Goal: Task Accomplishment & Management: Manage account settings

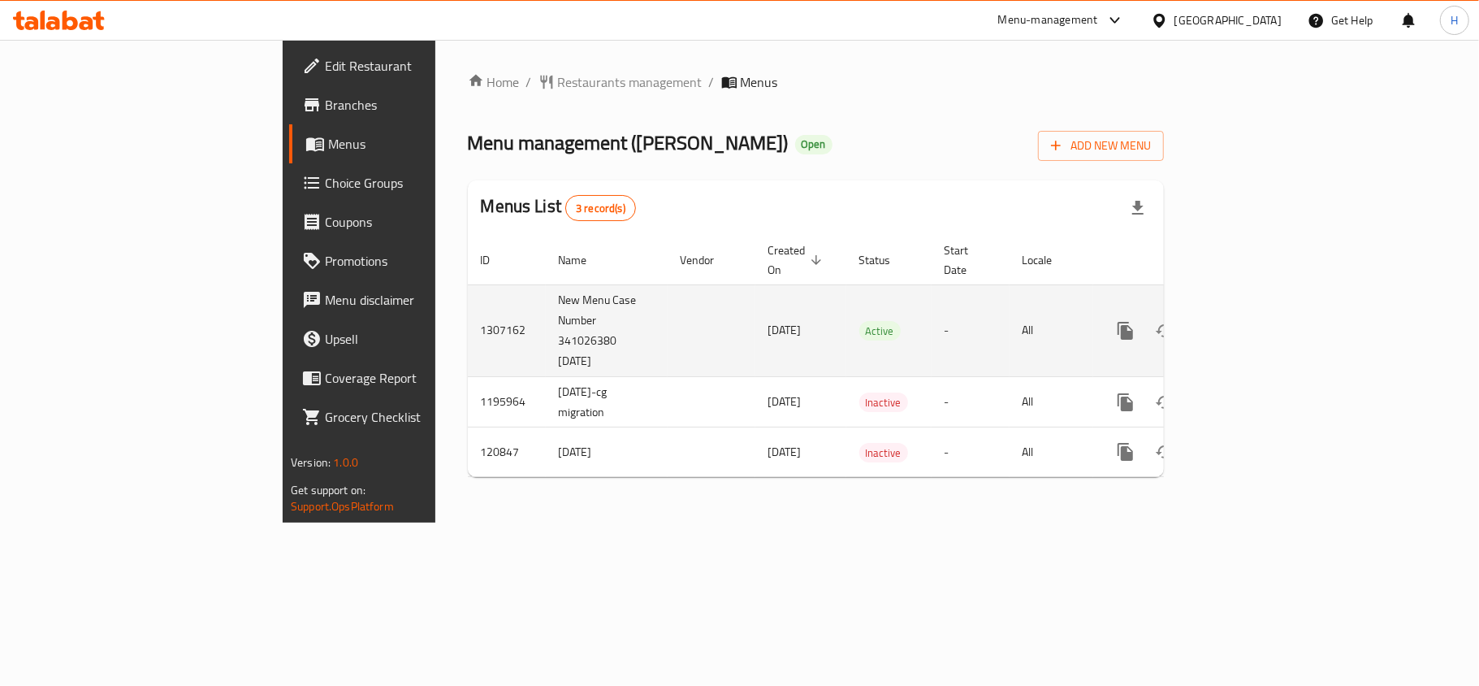
click at [1250, 323] on icon "enhanced table" at bounding box center [1242, 330] width 15 height 15
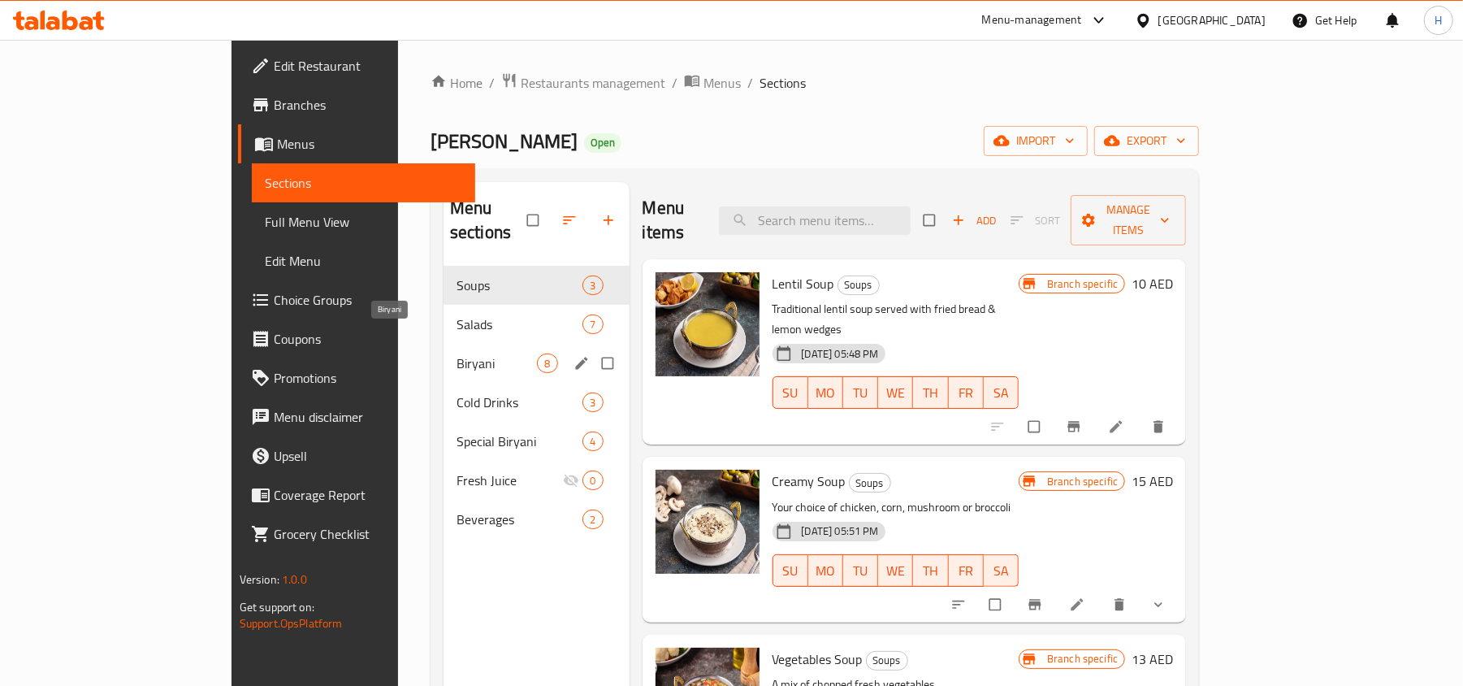
click at [457, 353] on span "Biryani" at bounding box center [497, 362] width 80 height 19
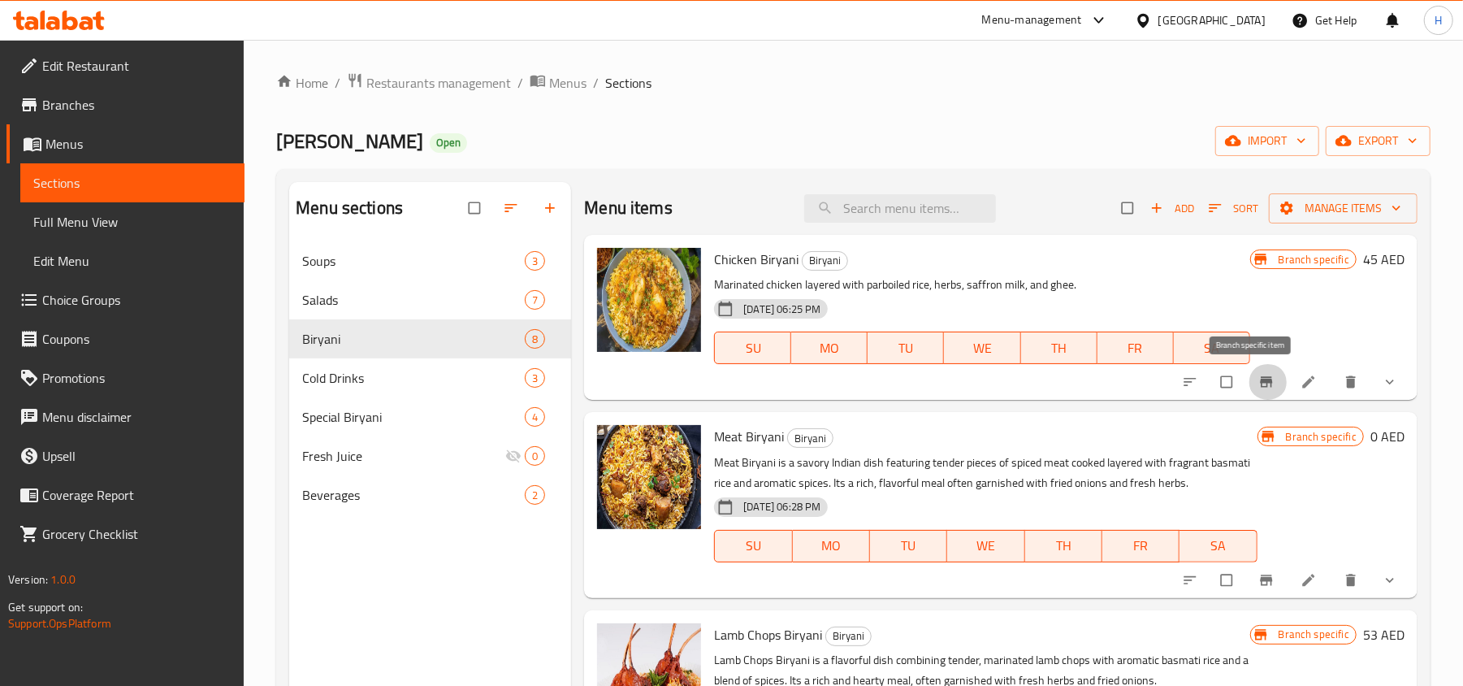
click at [1258, 385] on icon "Branch-specific-item" at bounding box center [1266, 382] width 16 height 16
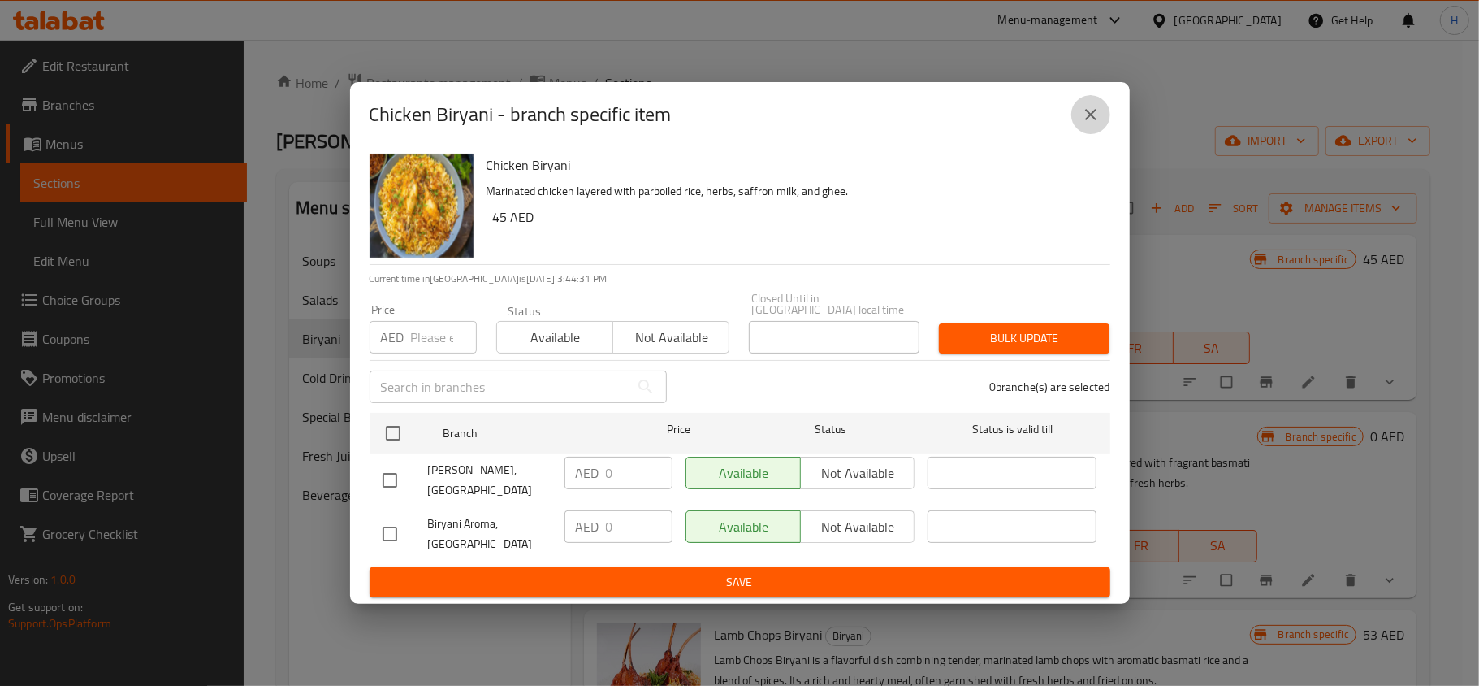
click at [1096, 109] on icon "close" at bounding box center [1090, 114] width 19 height 19
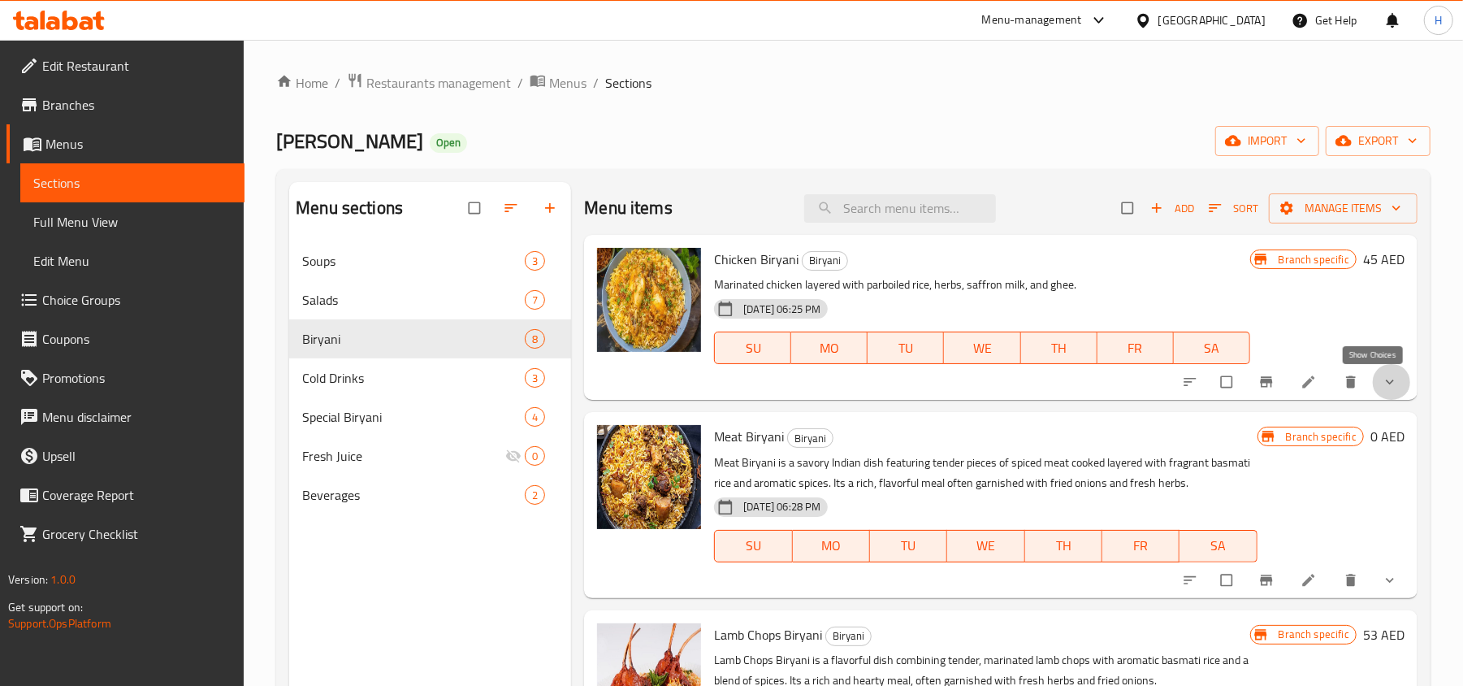
click at [1382, 390] on icon "show more" at bounding box center [1390, 382] width 16 height 16
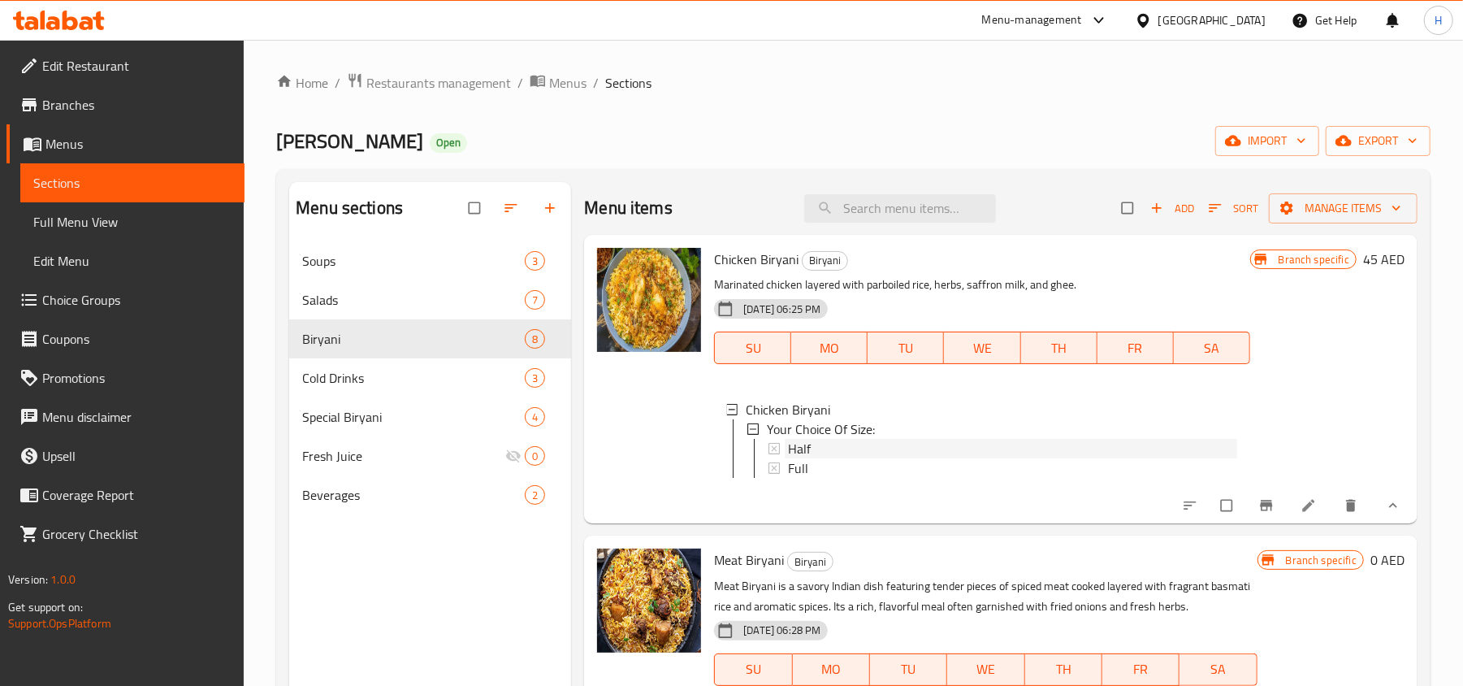
click at [957, 448] on div "Half" at bounding box center [1012, 448] width 448 height 19
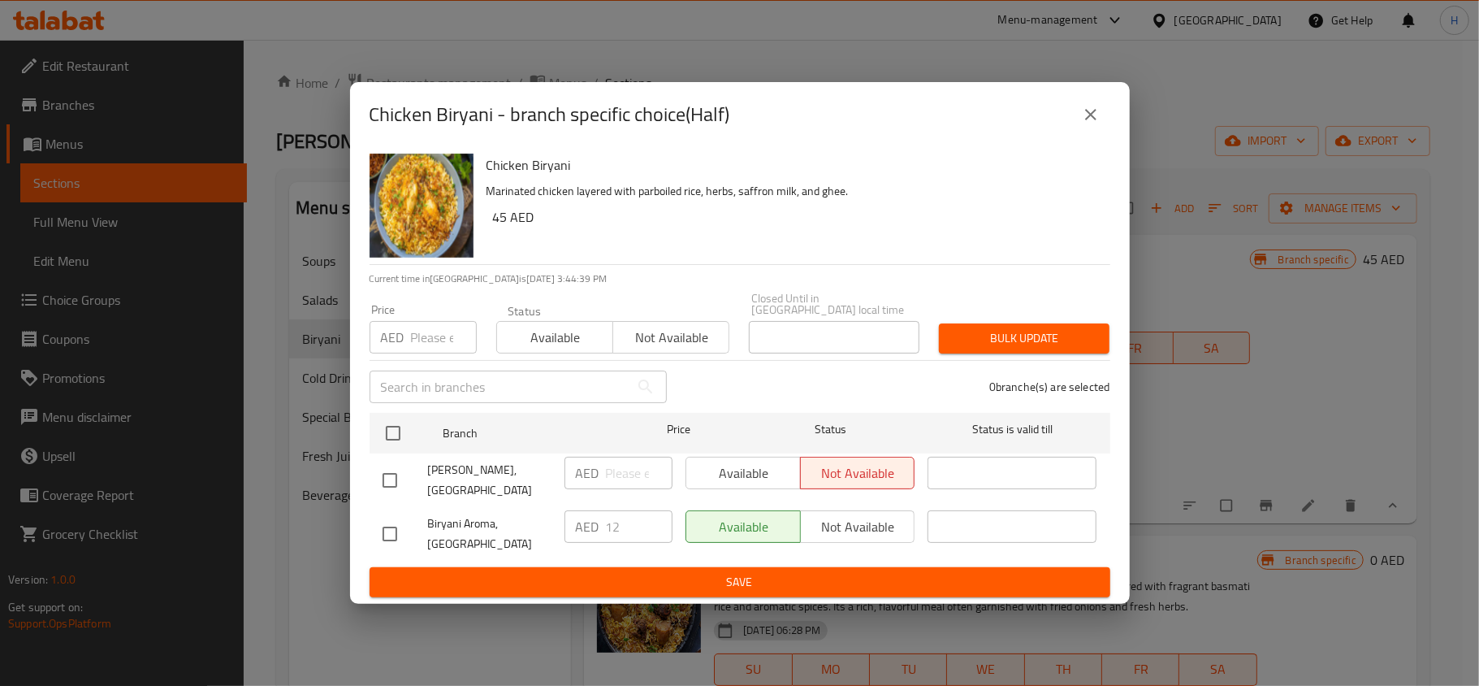
click at [1089, 115] on icon "close" at bounding box center [1090, 114] width 11 height 11
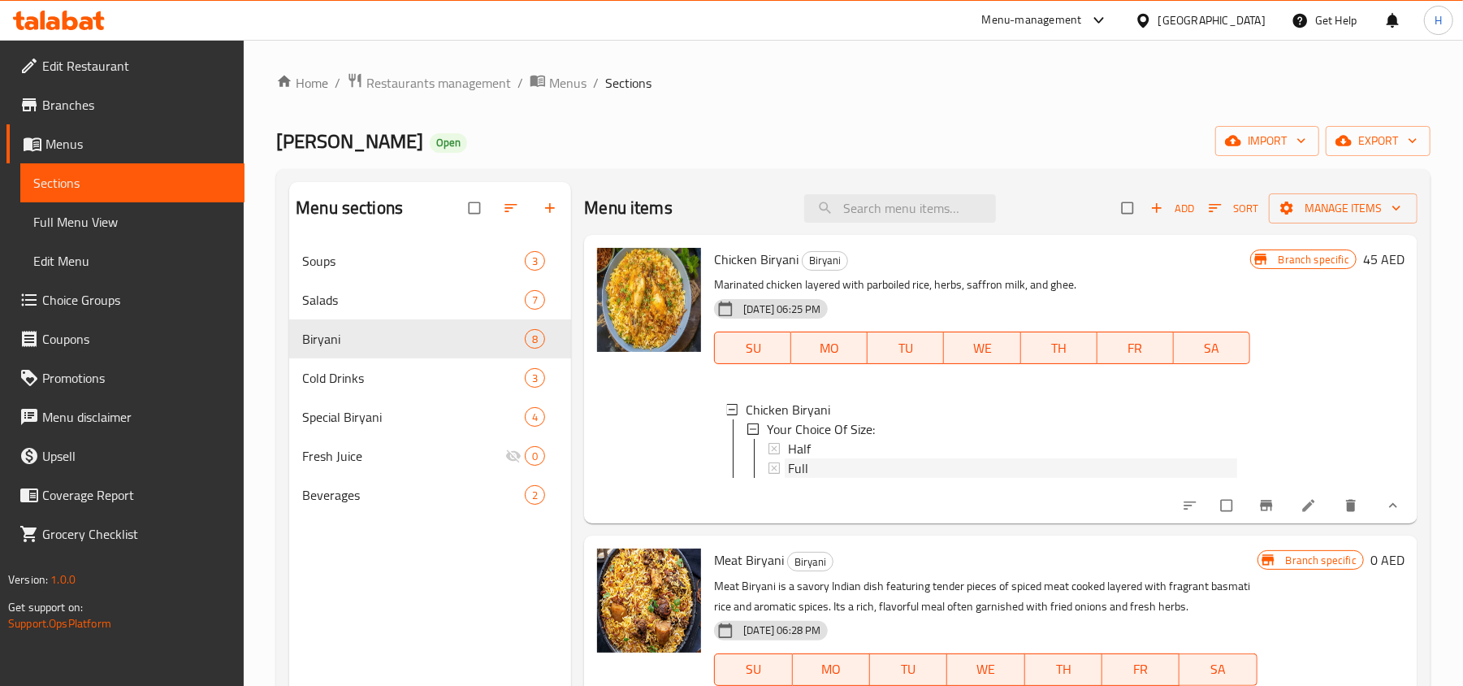
click at [856, 461] on div "Full" at bounding box center [1012, 467] width 448 height 19
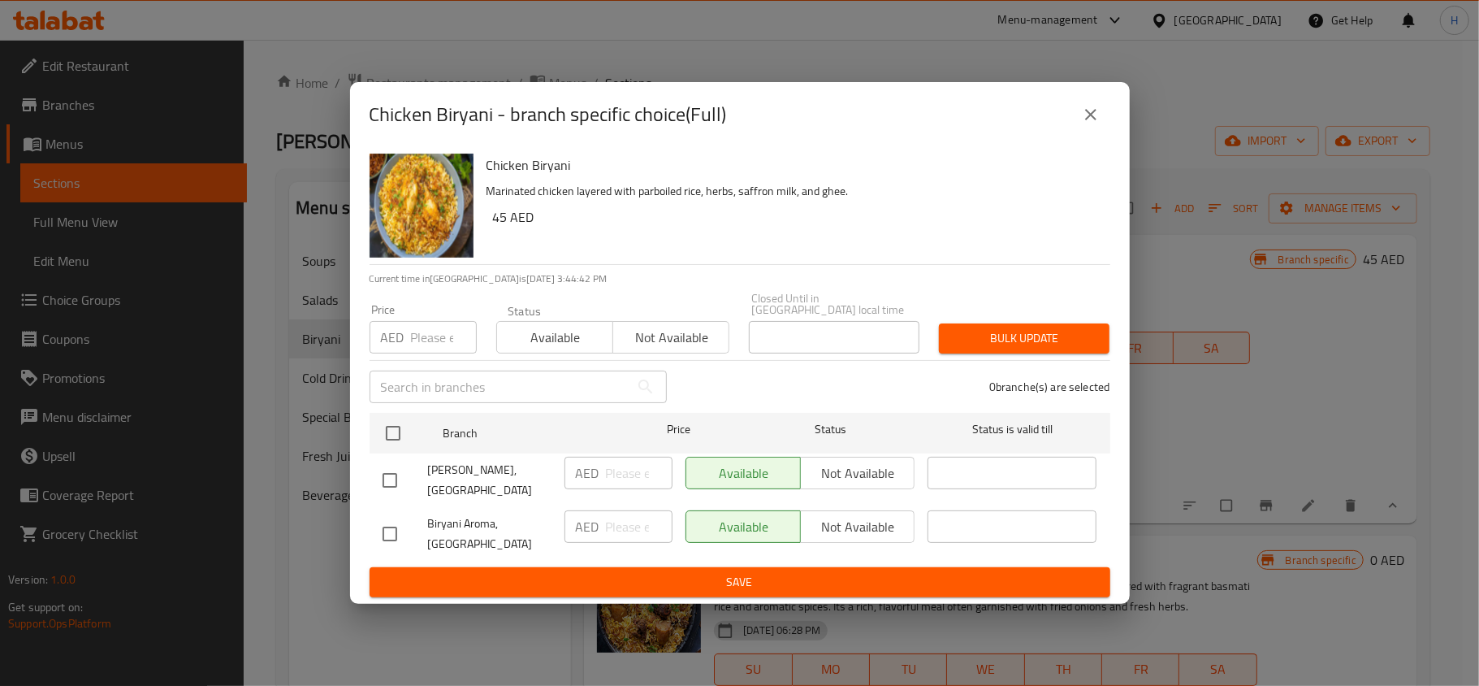
click at [1080, 117] on button "close" at bounding box center [1090, 114] width 39 height 39
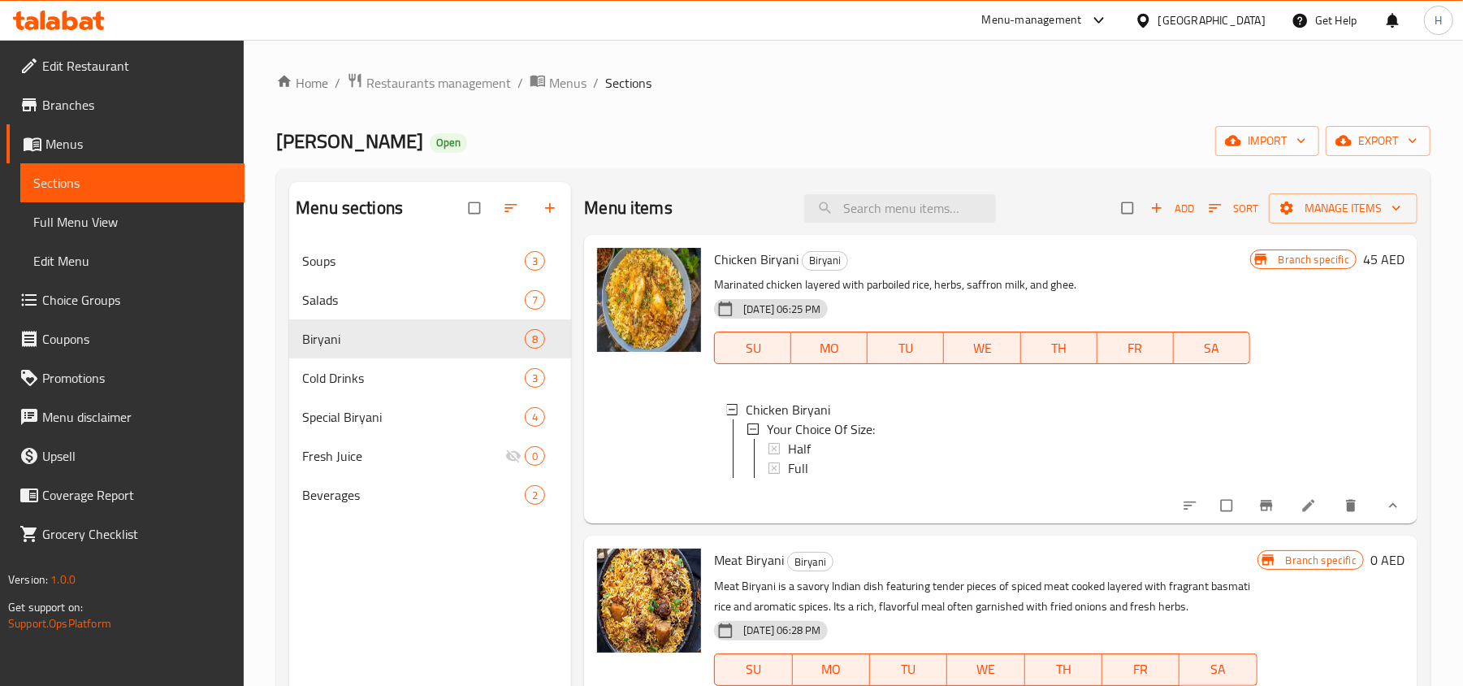
click at [1258, 513] on icon "Branch-specific-item" at bounding box center [1266, 505] width 16 height 16
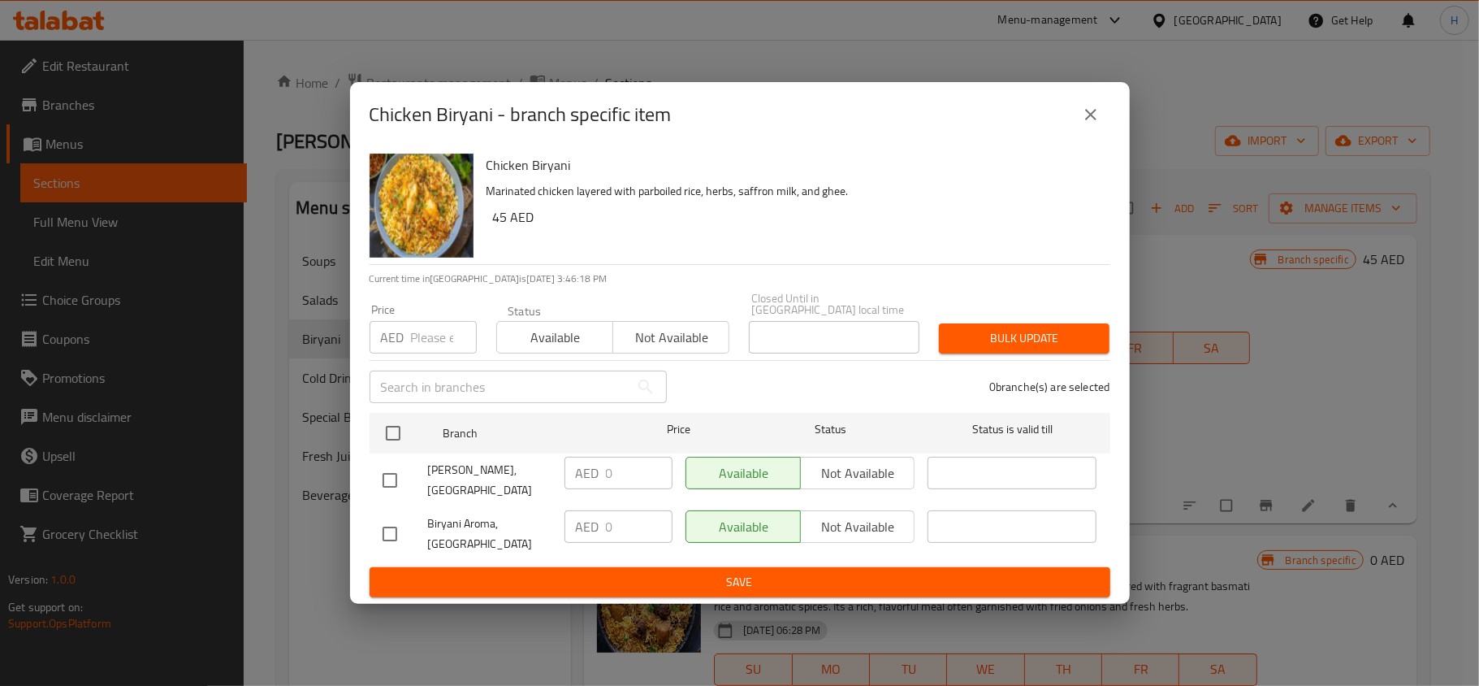
click at [1089, 118] on icon "close" at bounding box center [1090, 114] width 19 height 19
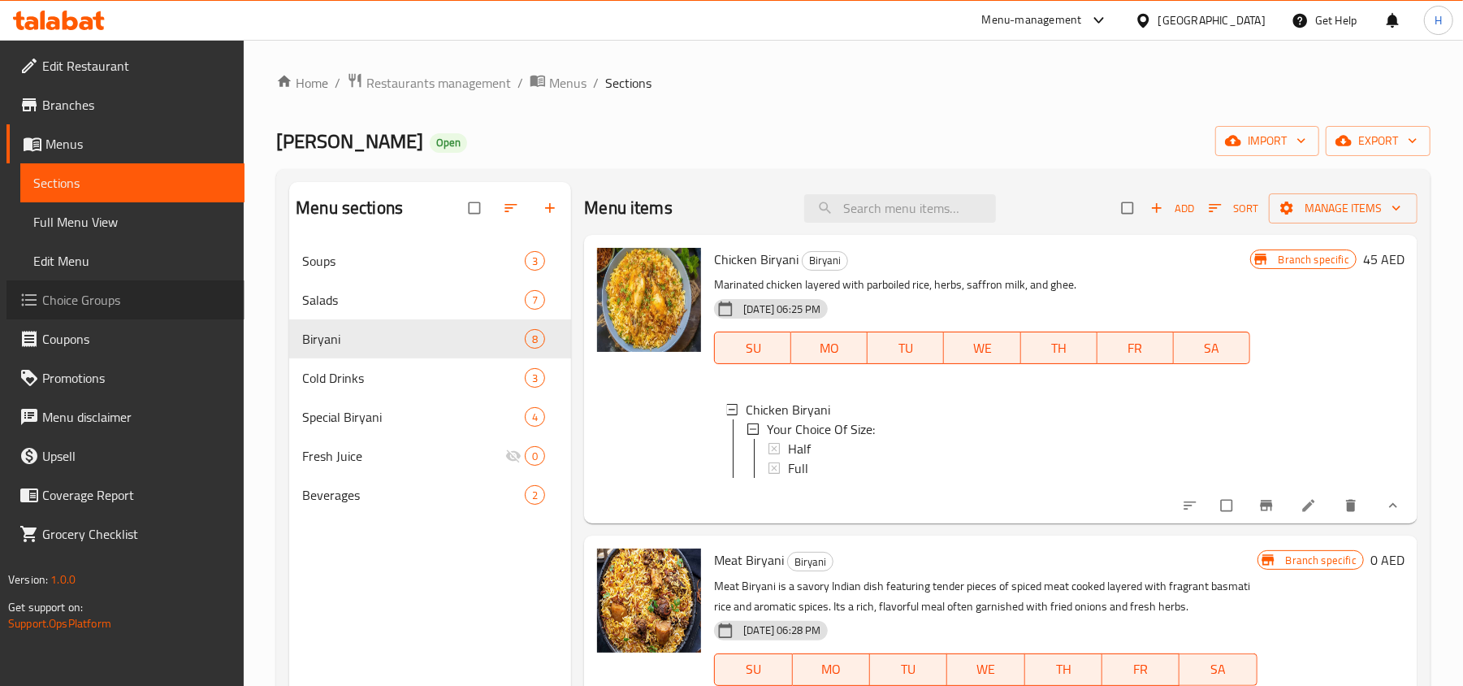
click at [164, 294] on span "Choice Groups" at bounding box center [136, 299] width 189 height 19
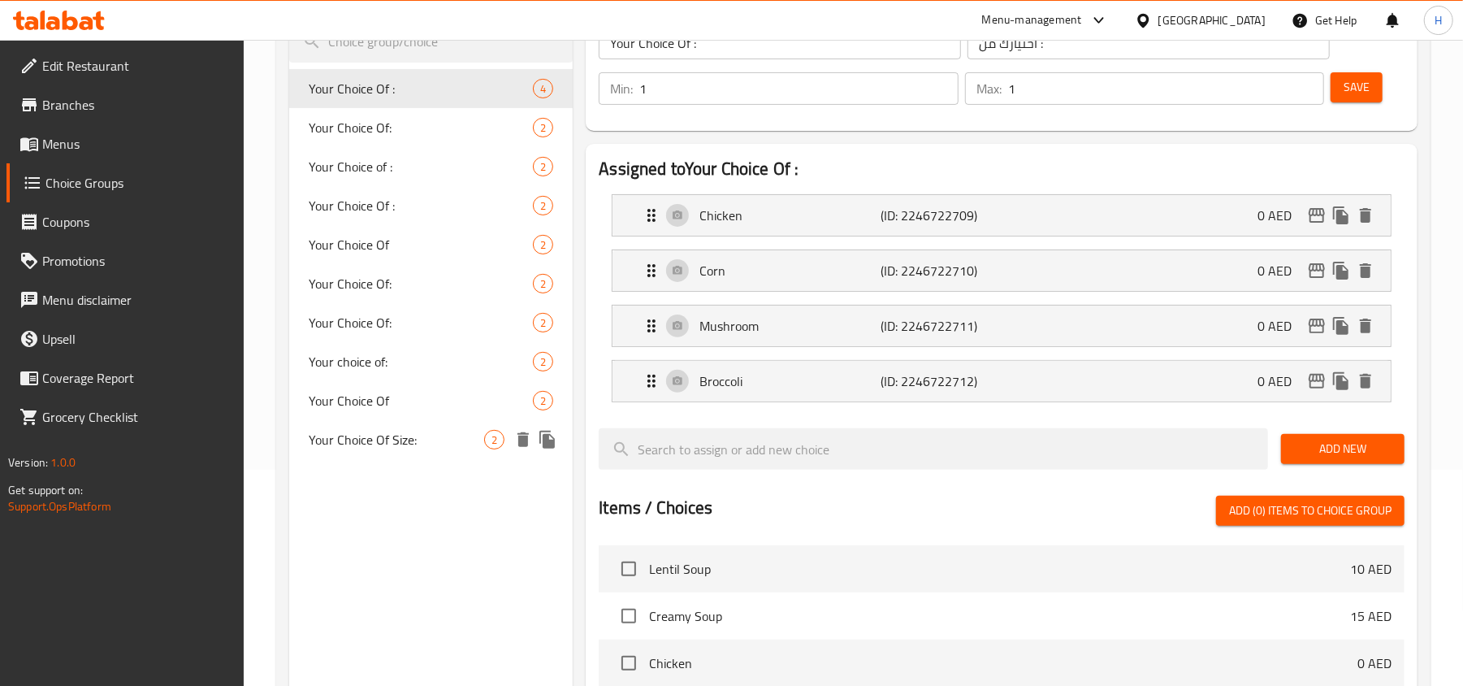
click at [439, 448] on span "Your Choice Of Size:" at bounding box center [396, 439] width 175 height 19
type input "Your Choice Of Size:"
type input "إختيارك من الحجم:"
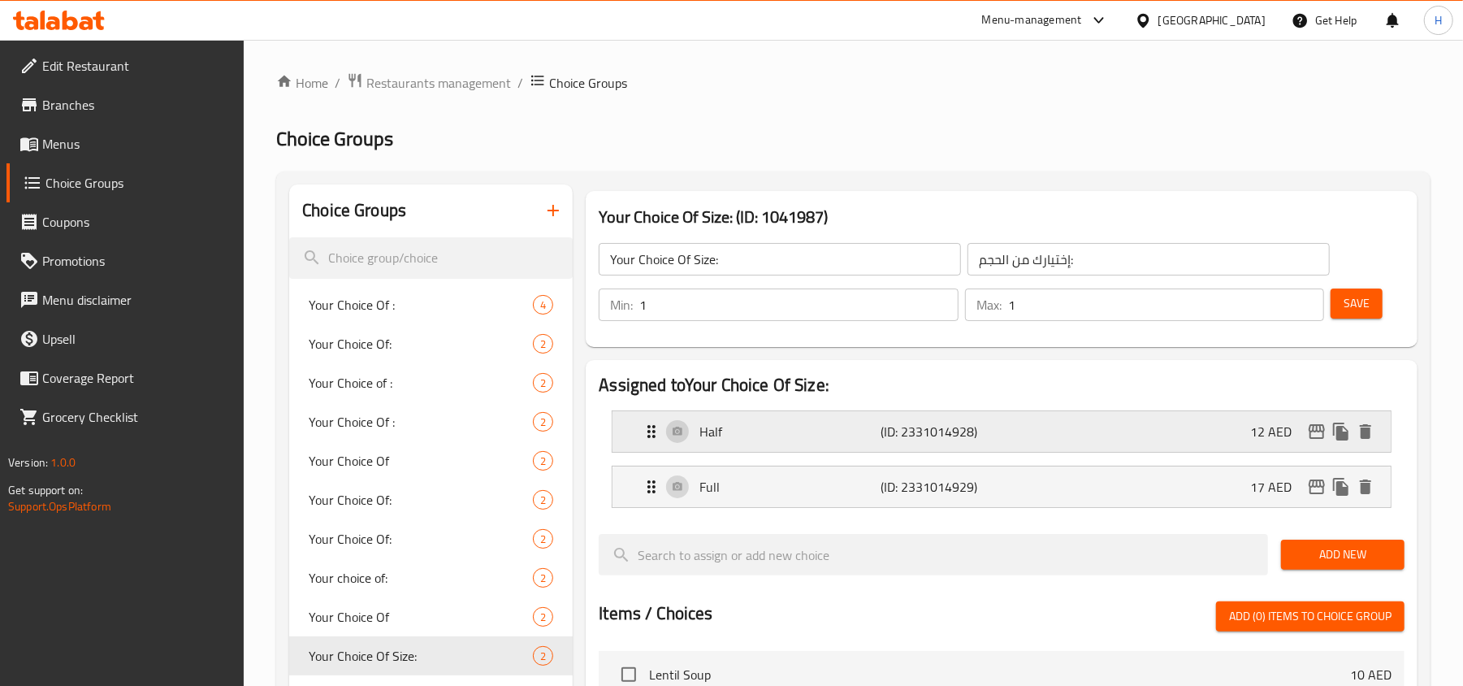
click at [1309, 435] on icon "edit" at bounding box center [1317, 431] width 16 height 15
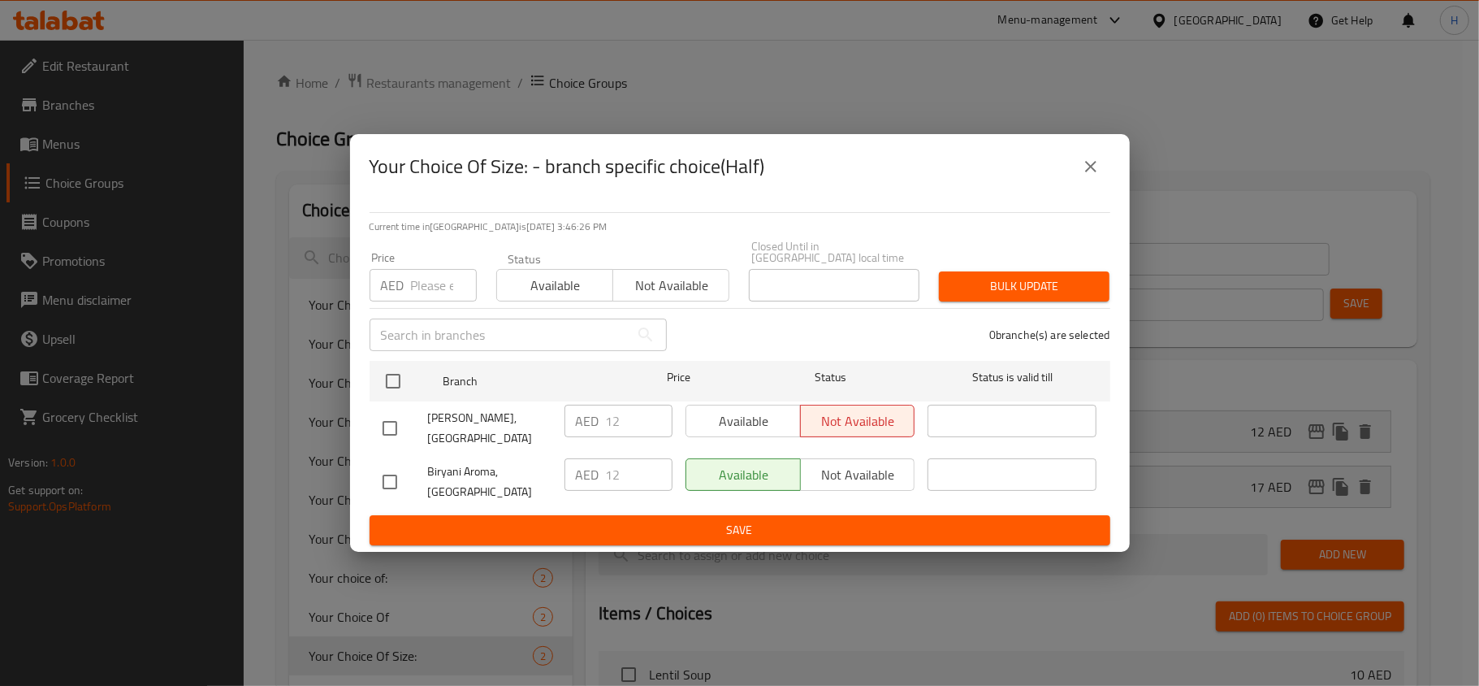
click at [1088, 157] on icon "close" at bounding box center [1090, 166] width 19 height 19
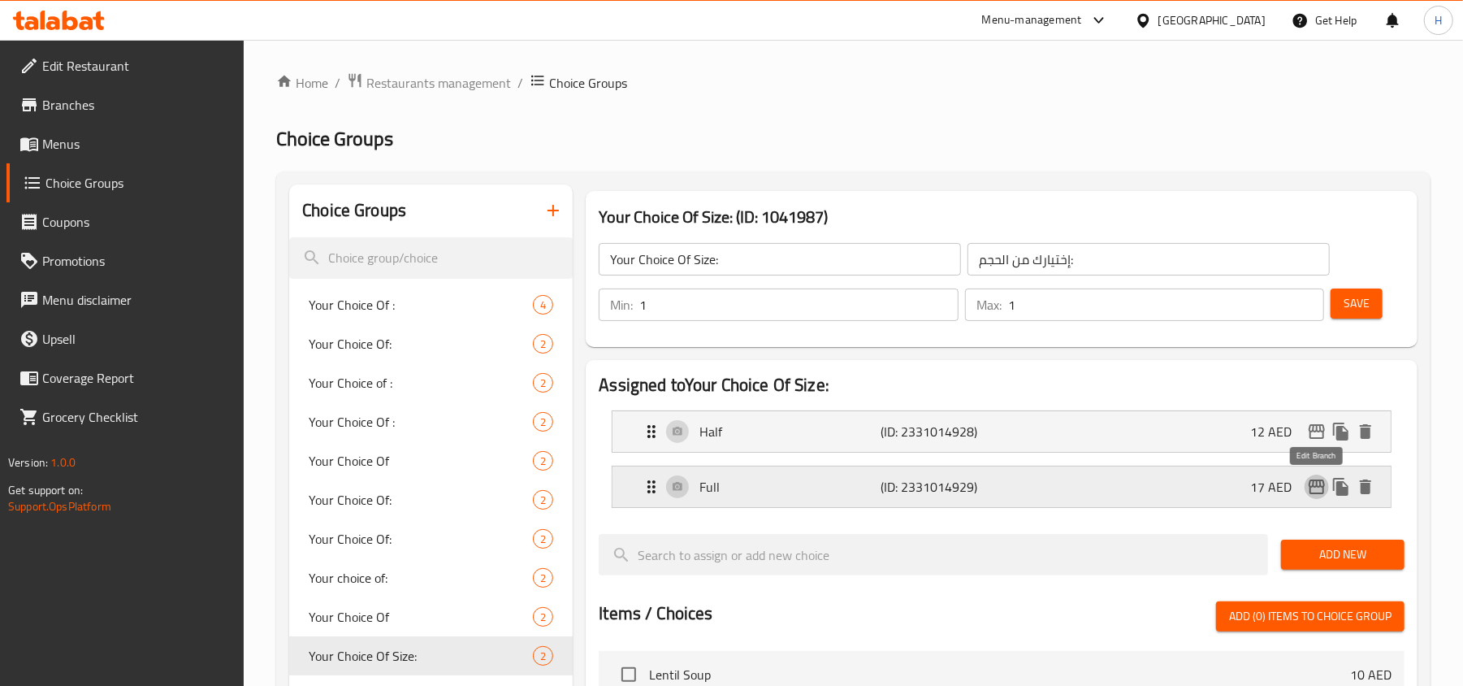
click at [1308, 485] on icon "edit" at bounding box center [1316, 486] width 19 height 19
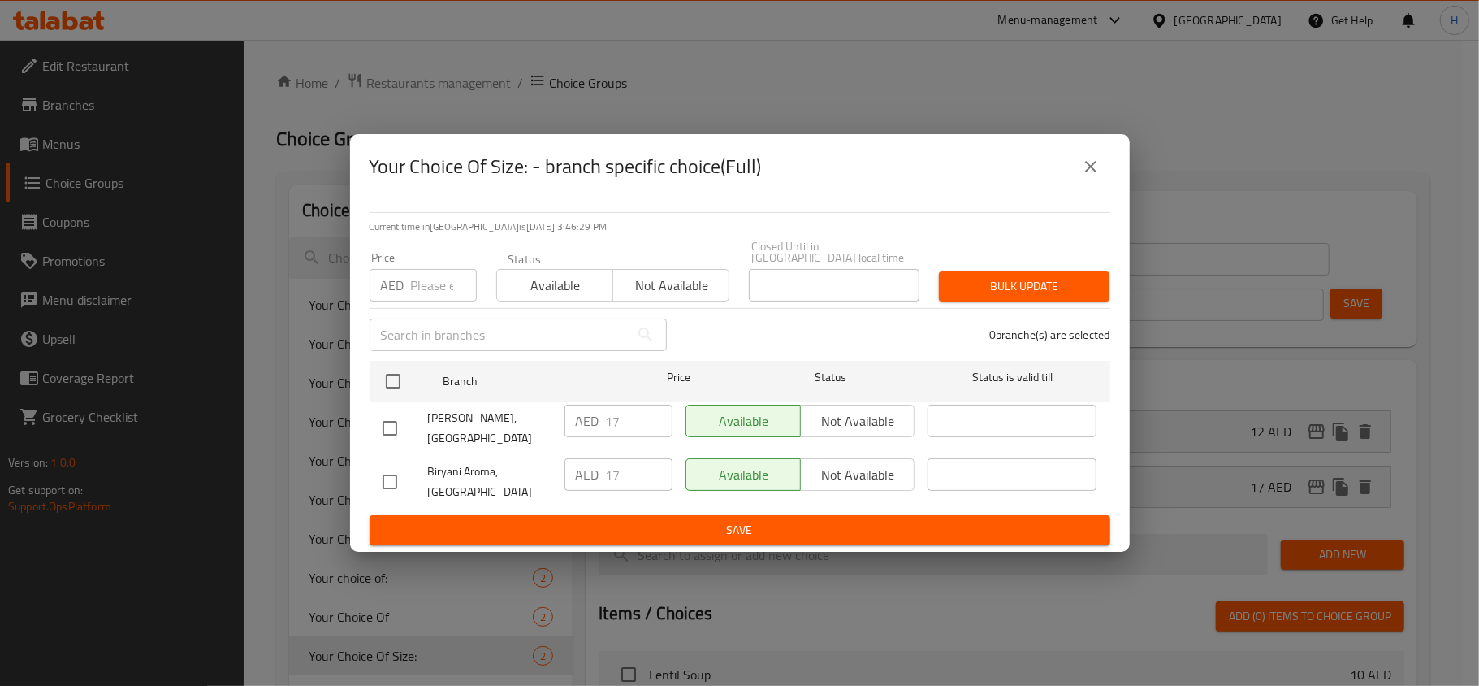
click at [381, 420] on input "checkbox" at bounding box center [390, 428] width 34 height 34
checkbox input "true"
click at [862, 416] on span "Not available" at bounding box center [858, 421] width 102 height 24
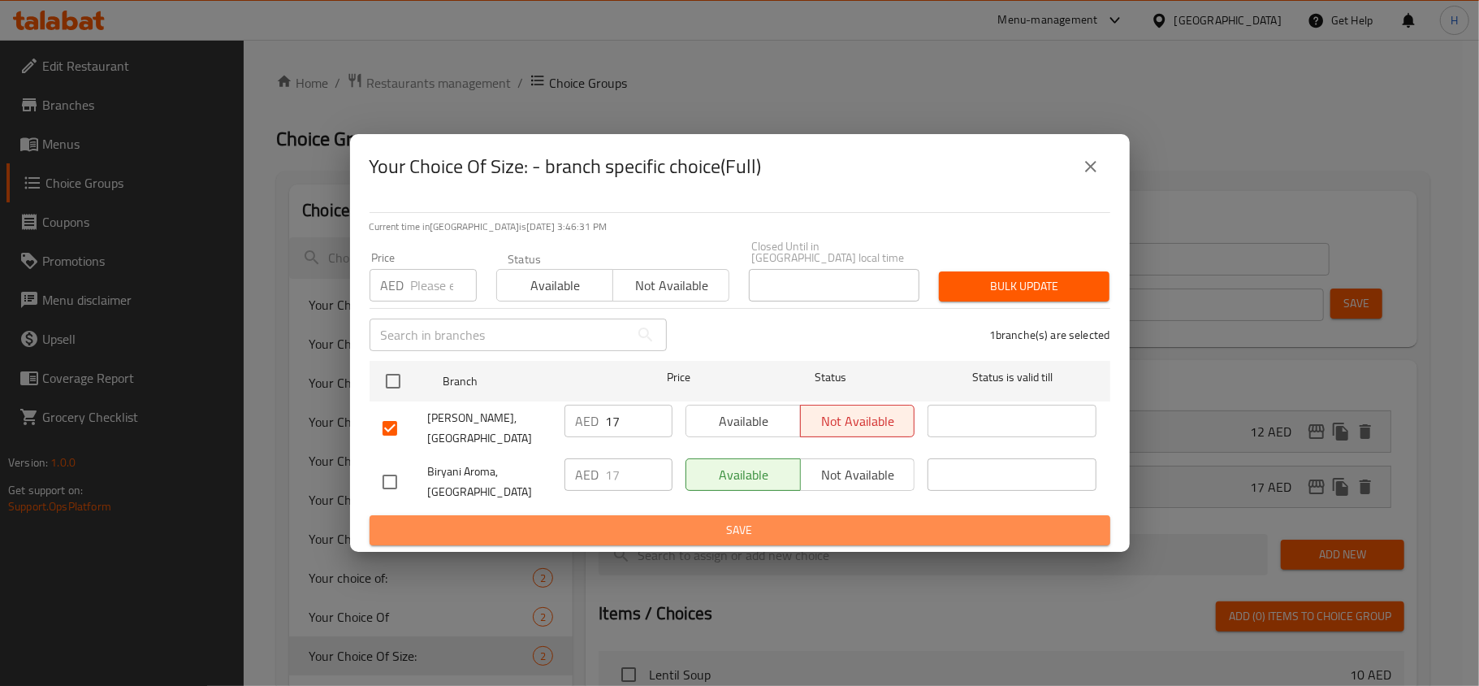
click at [720, 517] on button "Save" at bounding box center [740, 530] width 741 height 30
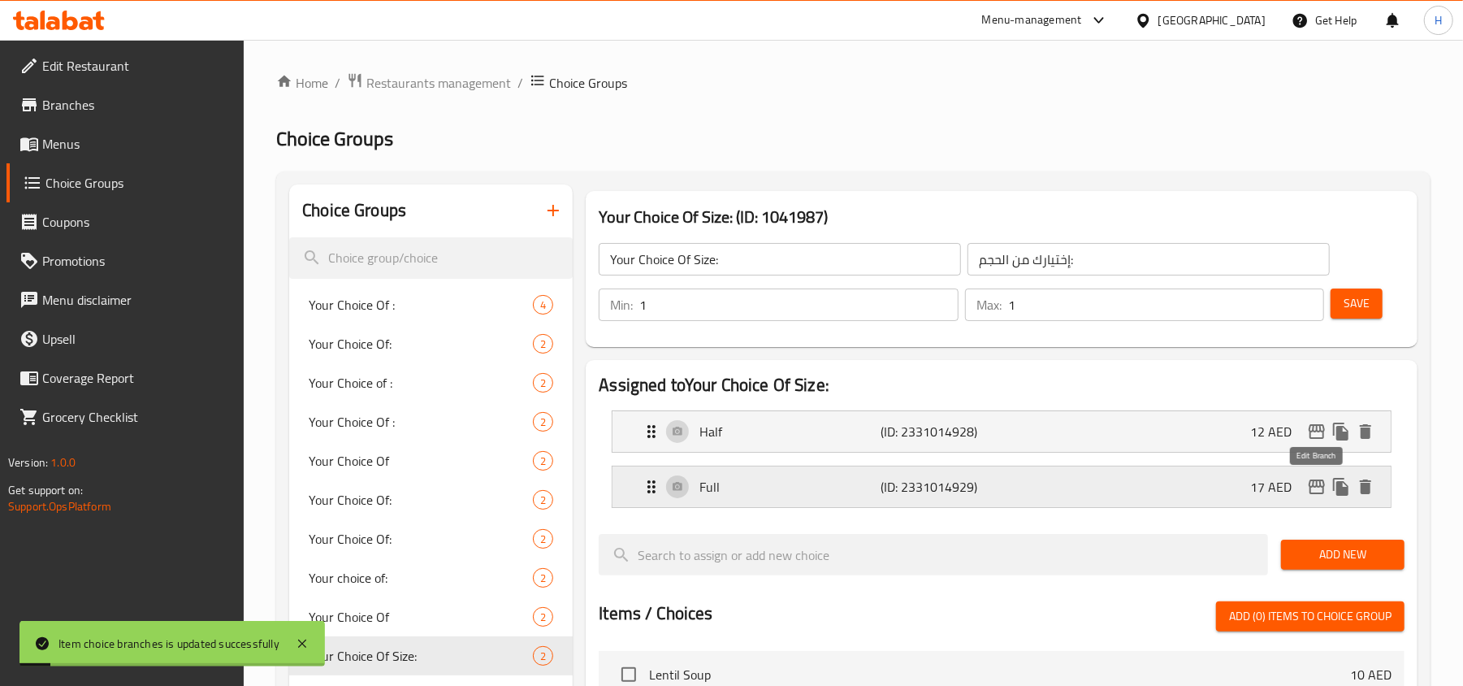
click at [1314, 498] on button "edit" at bounding box center [1317, 486] width 24 height 24
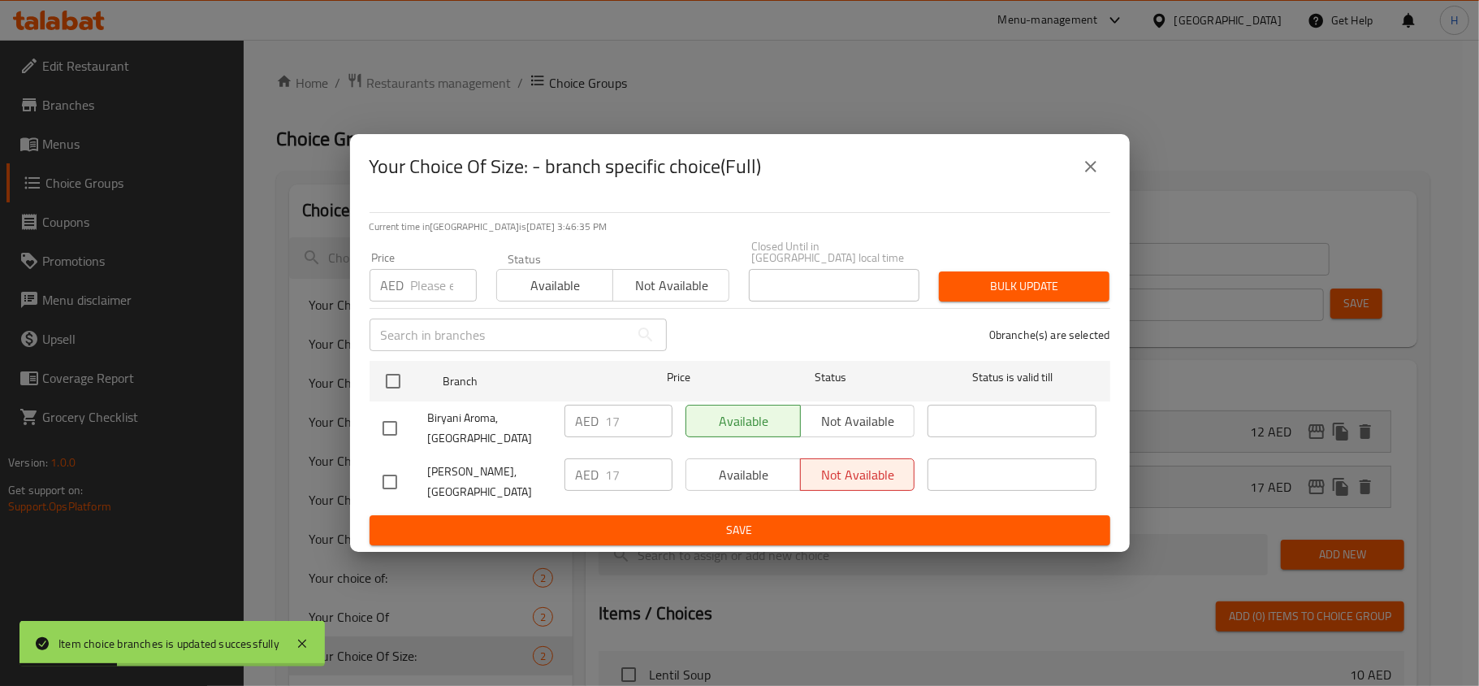
click at [1092, 174] on icon "close" at bounding box center [1090, 166] width 19 height 19
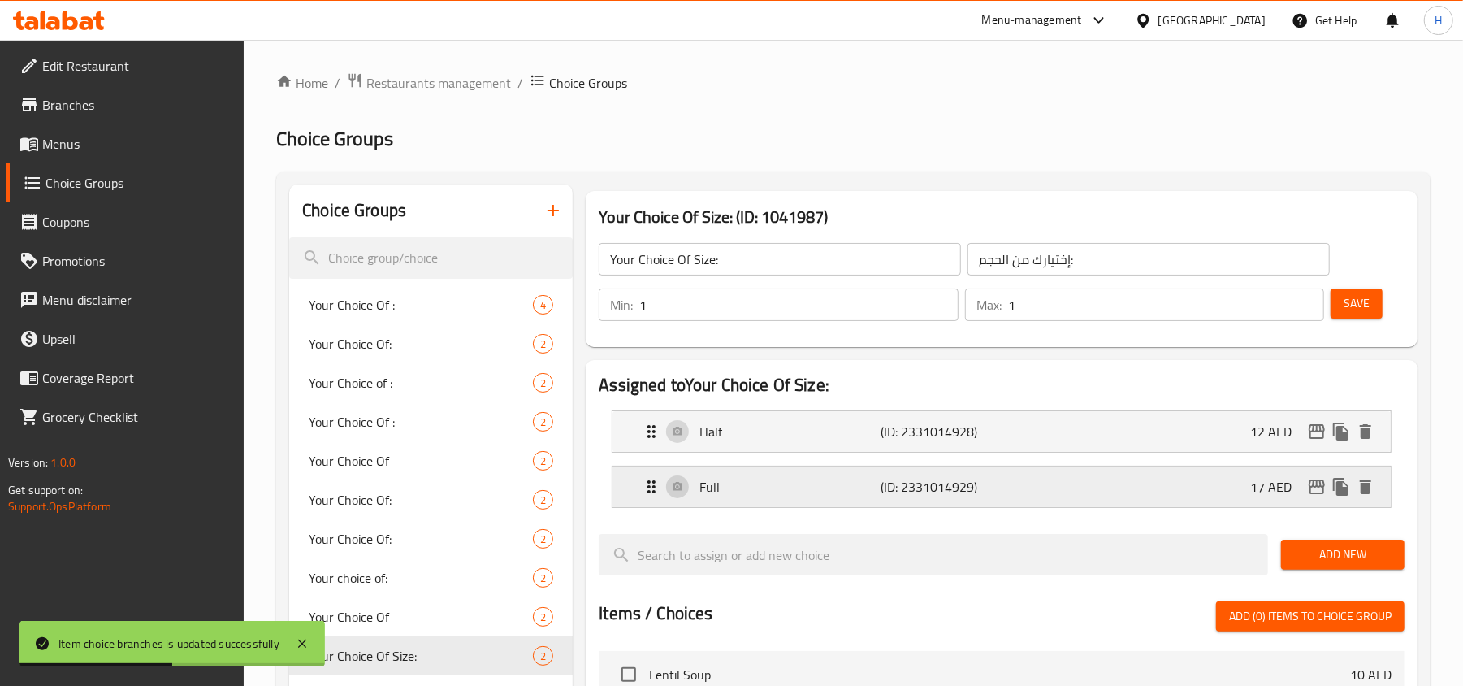
click at [1321, 484] on icon "edit" at bounding box center [1316, 486] width 19 height 19
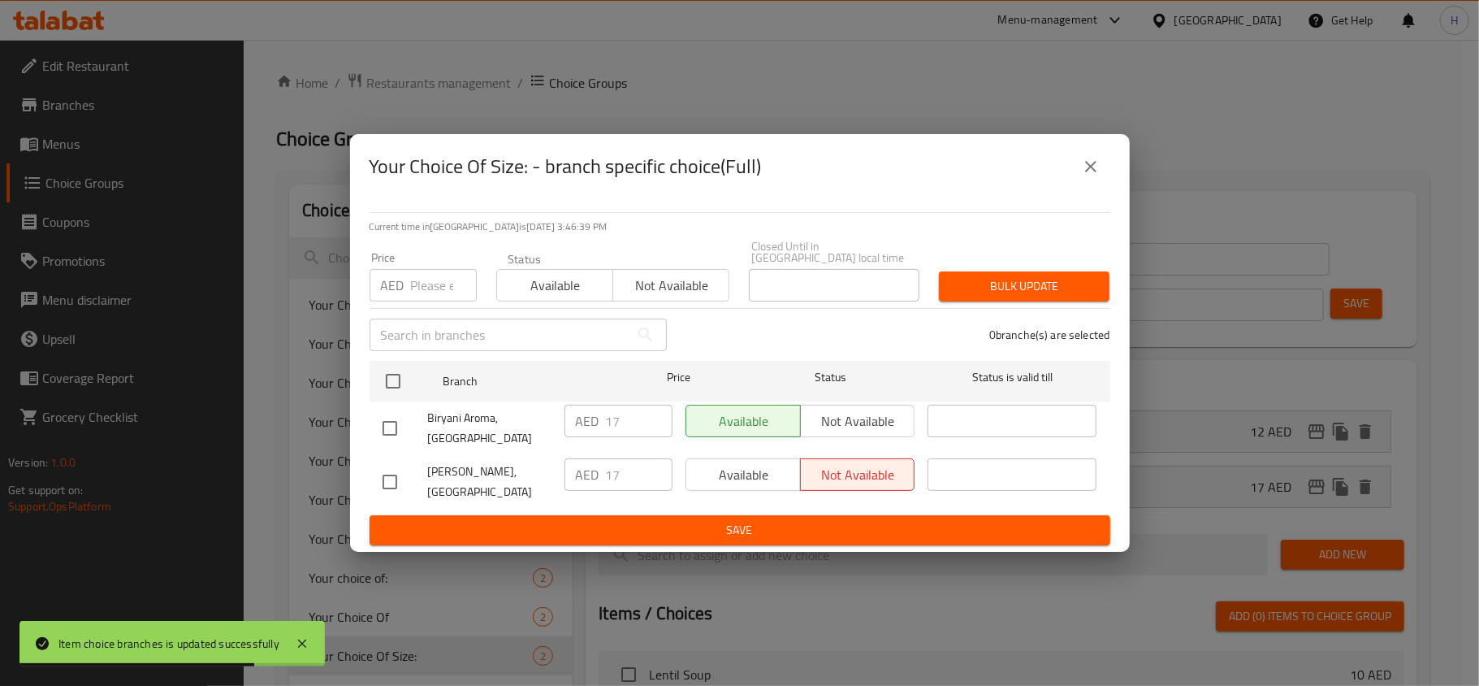
click at [1083, 163] on icon "close" at bounding box center [1090, 166] width 19 height 19
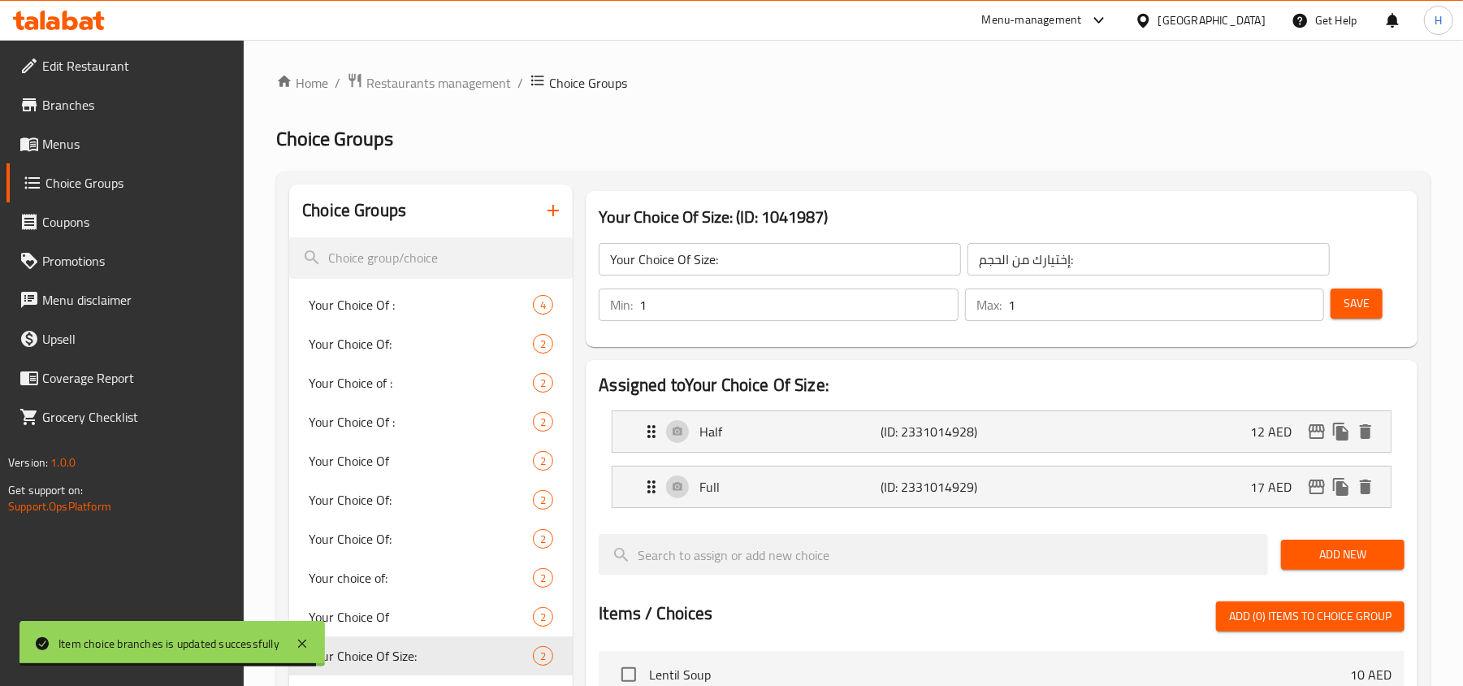
click at [108, 140] on span "Menus" at bounding box center [136, 143] width 189 height 19
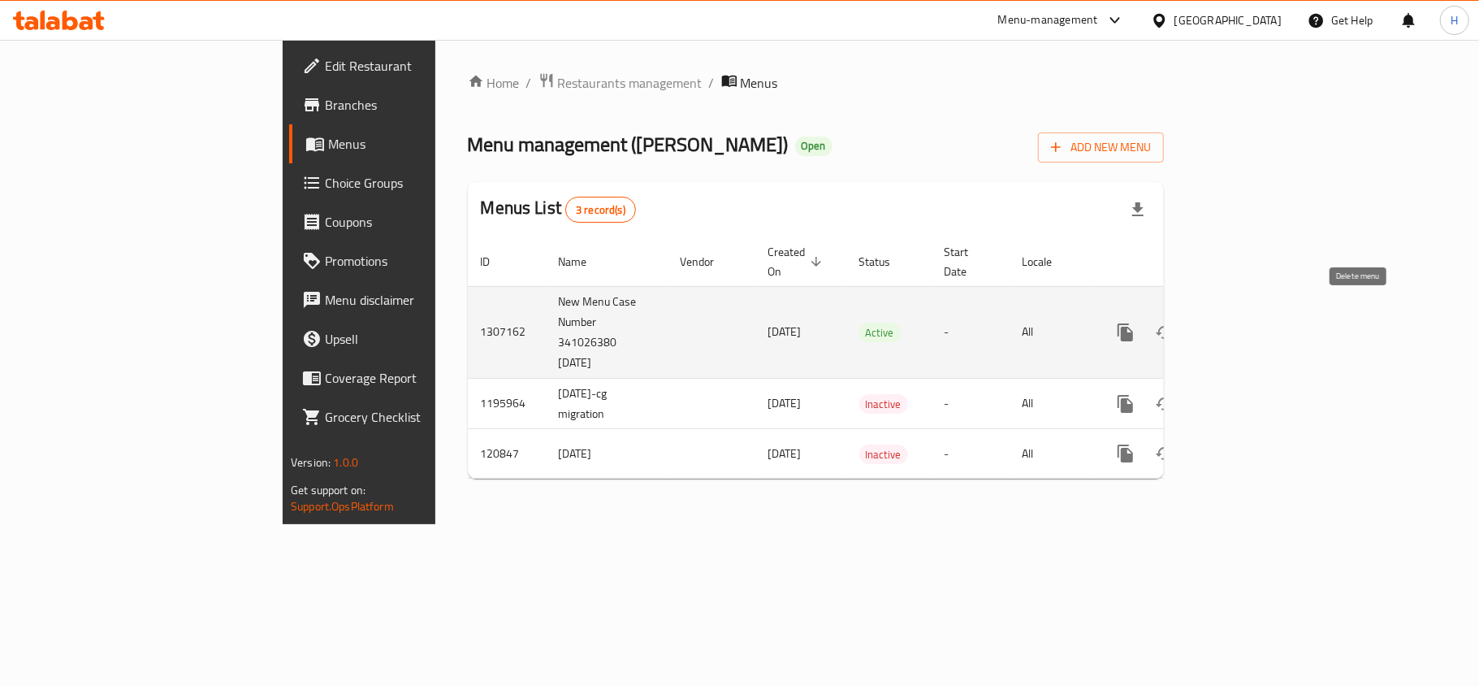
click at [1253, 322] on icon "enhanced table" at bounding box center [1242, 331] width 19 height 19
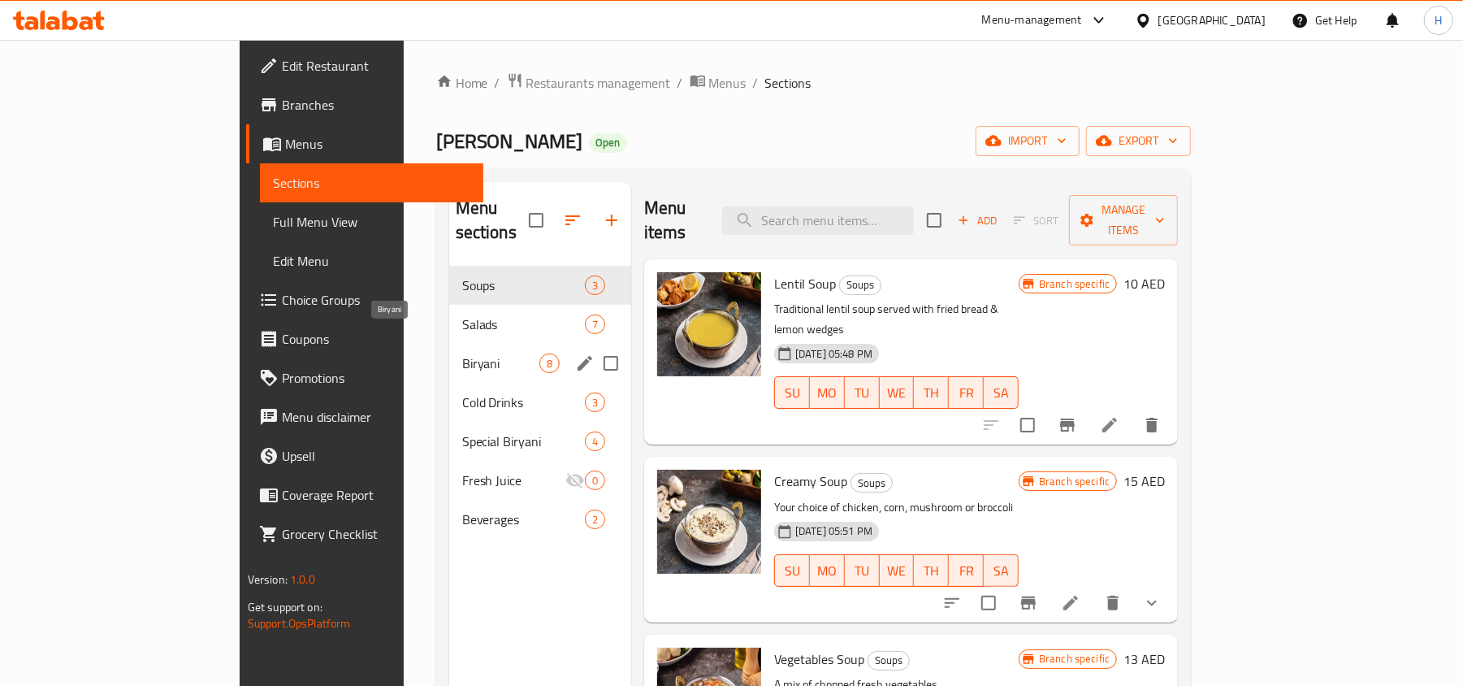
click at [462, 353] on span "Biryani" at bounding box center [500, 362] width 77 height 19
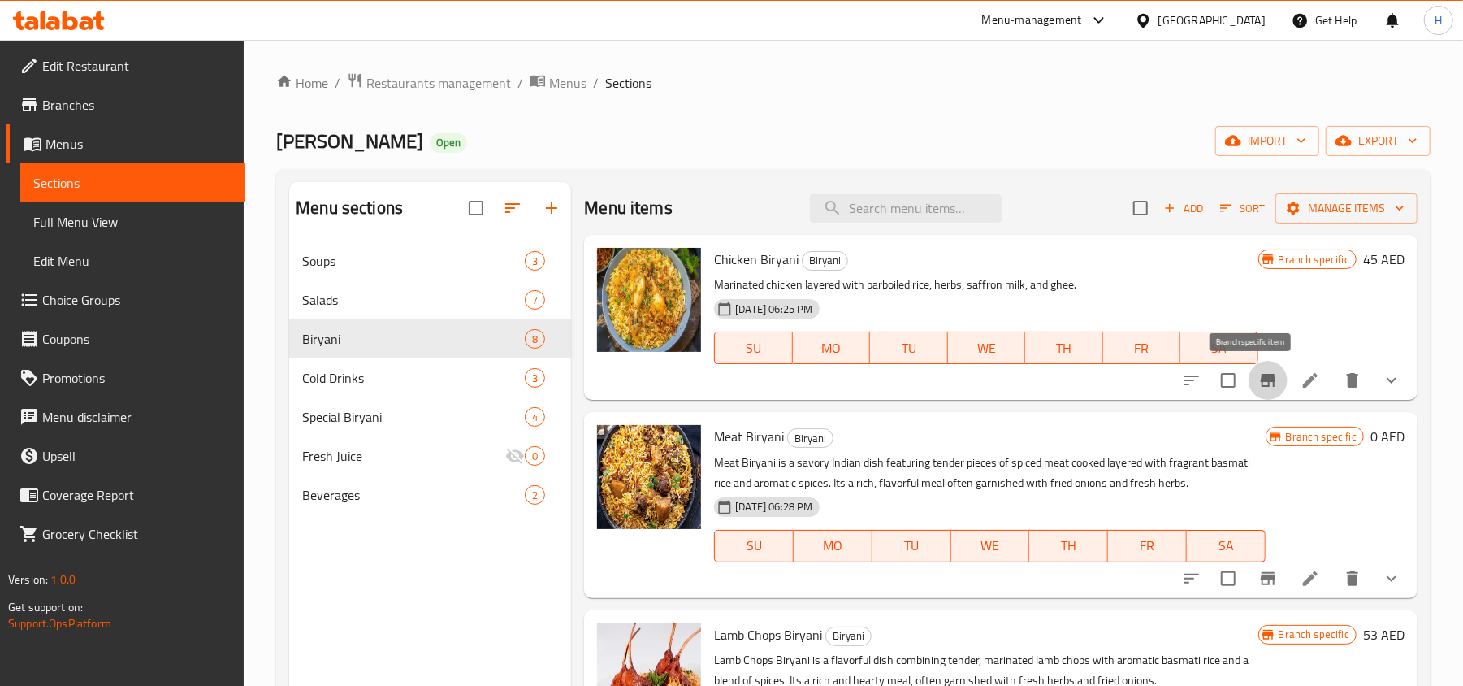
click at [1261, 387] on icon "Branch-specific-item" at bounding box center [1268, 380] width 15 height 13
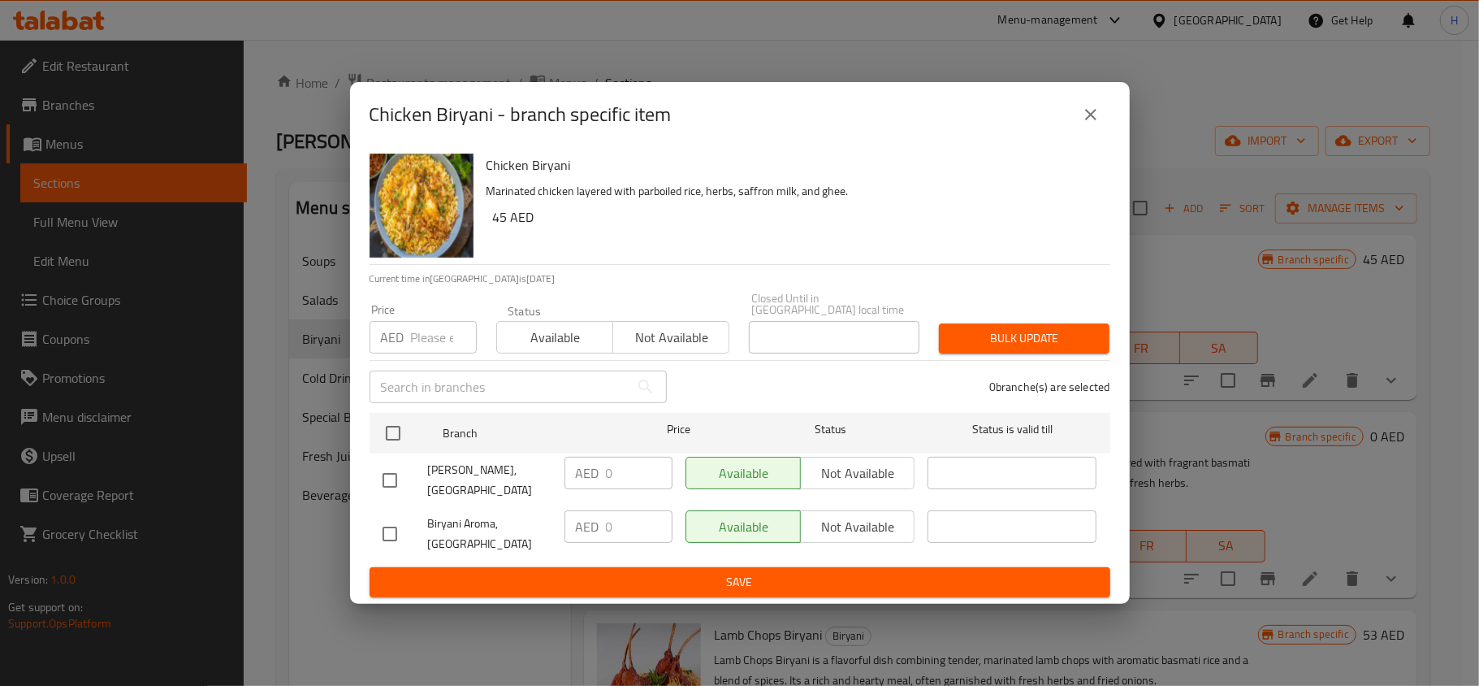
click at [378, 478] on input "checkbox" at bounding box center [390, 480] width 34 height 34
checkbox input "true"
click at [617, 475] on input "0" at bounding box center [639, 473] width 67 height 32
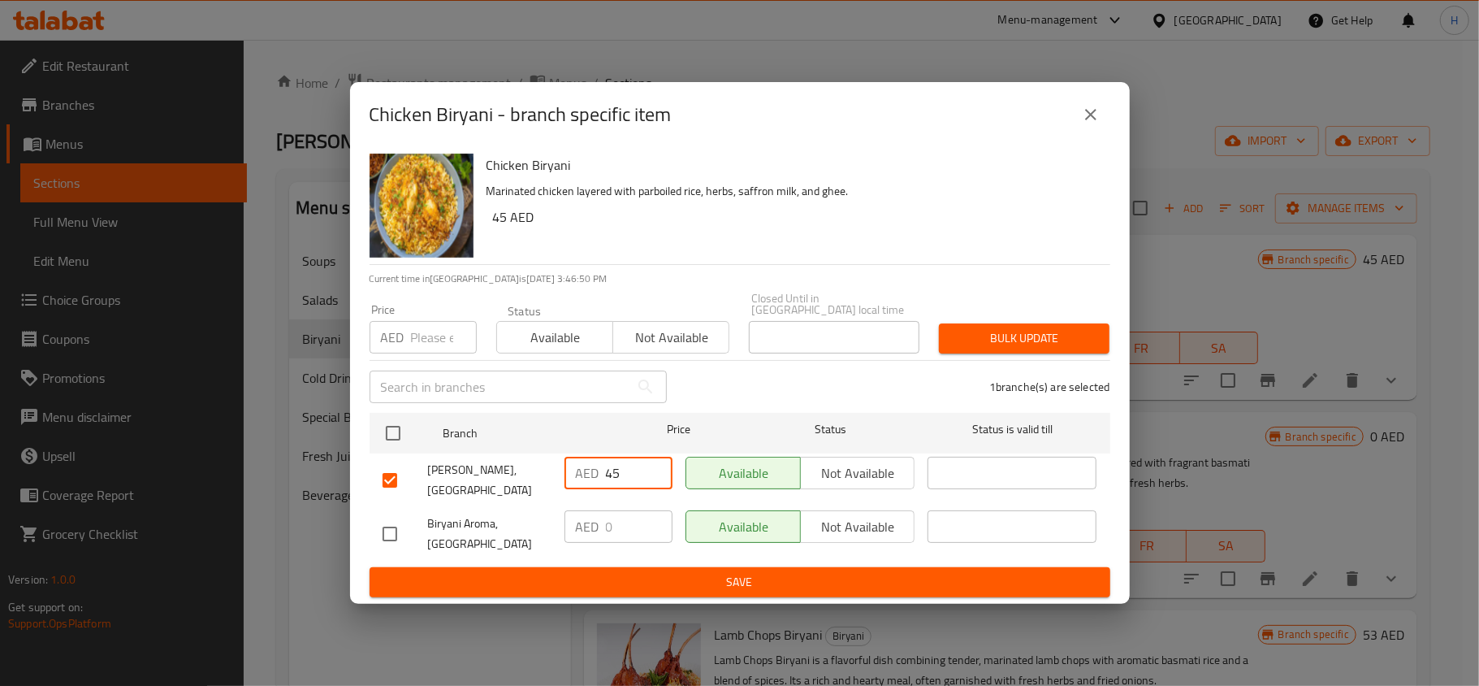
type input "45"
click at [790, 577] on span "Save" at bounding box center [740, 582] width 715 height 20
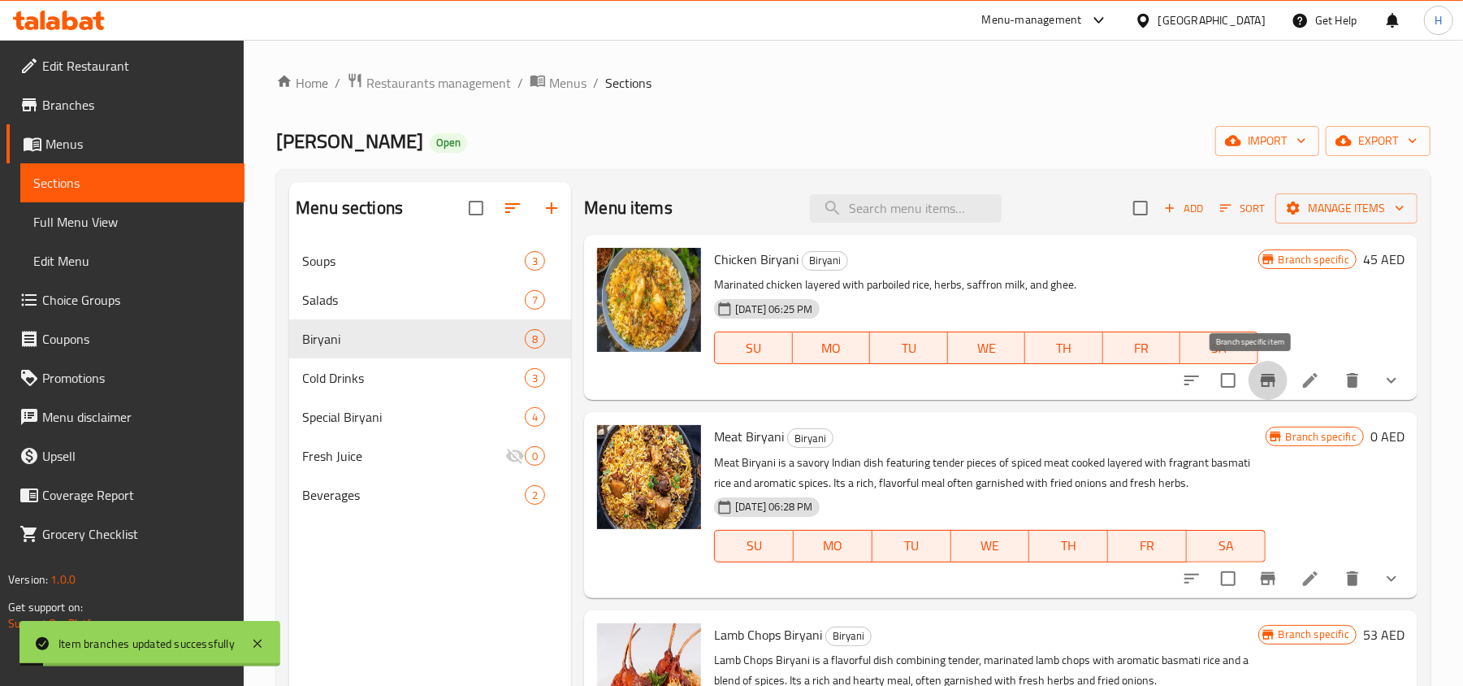
click at [1261, 391] on button "Branch-specific-item" at bounding box center [1267, 380] width 39 height 39
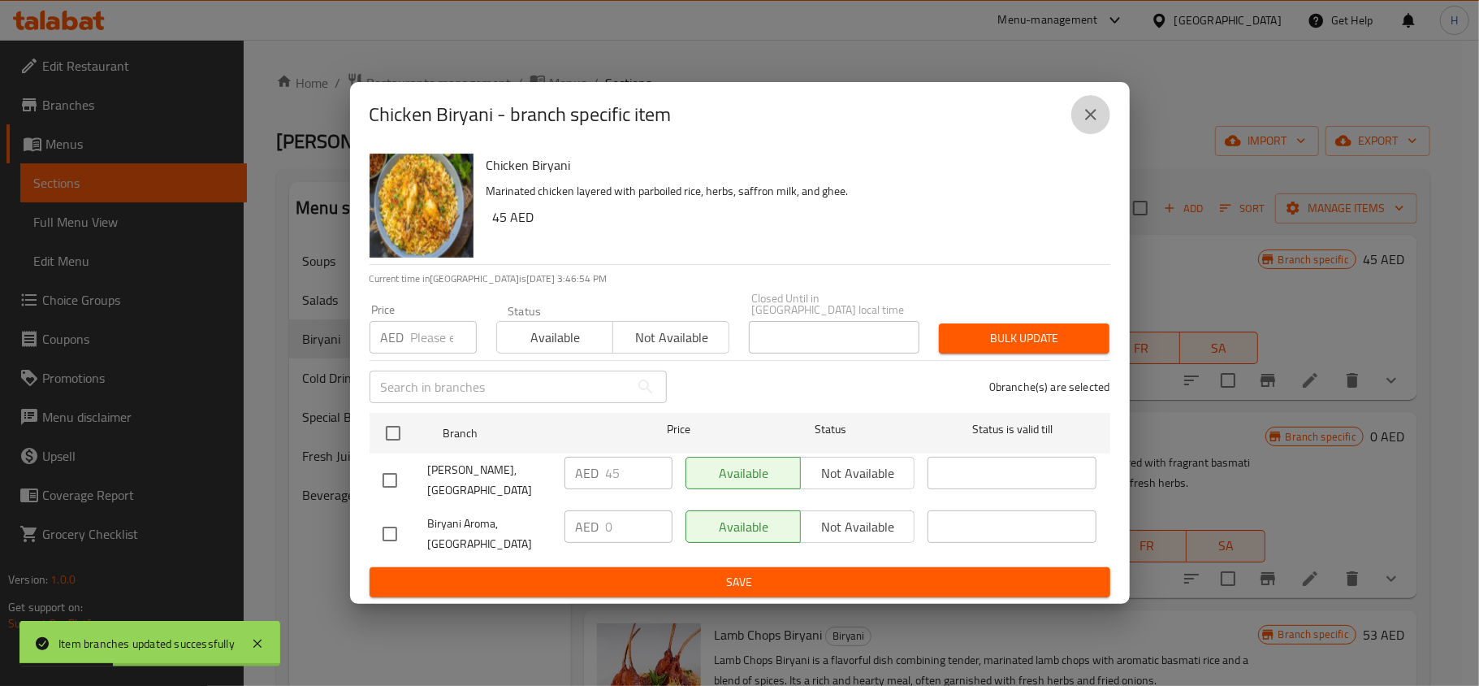
click at [1090, 107] on icon "close" at bounding box center [1090, 114] width 19 height 19
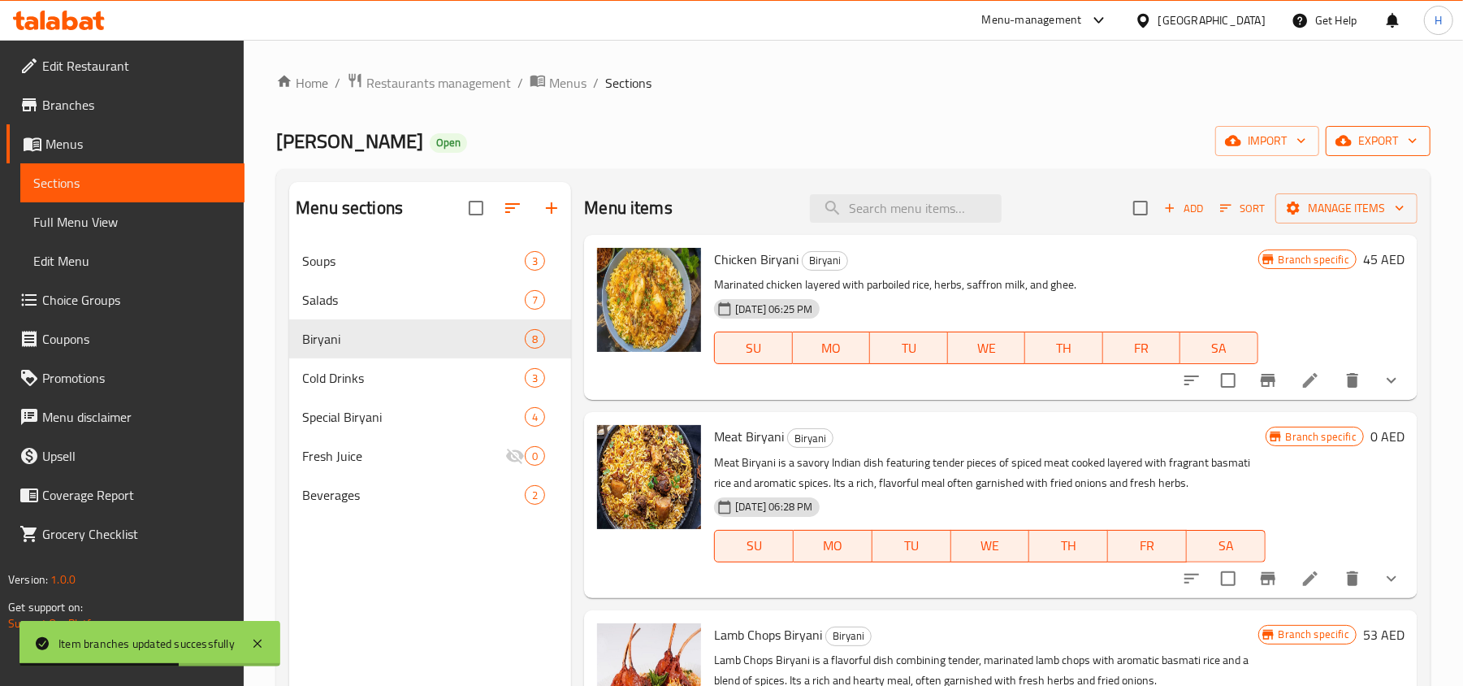
click at [1337, 151] on button "export" at bounding box center [1378, 141] width 105 height 30
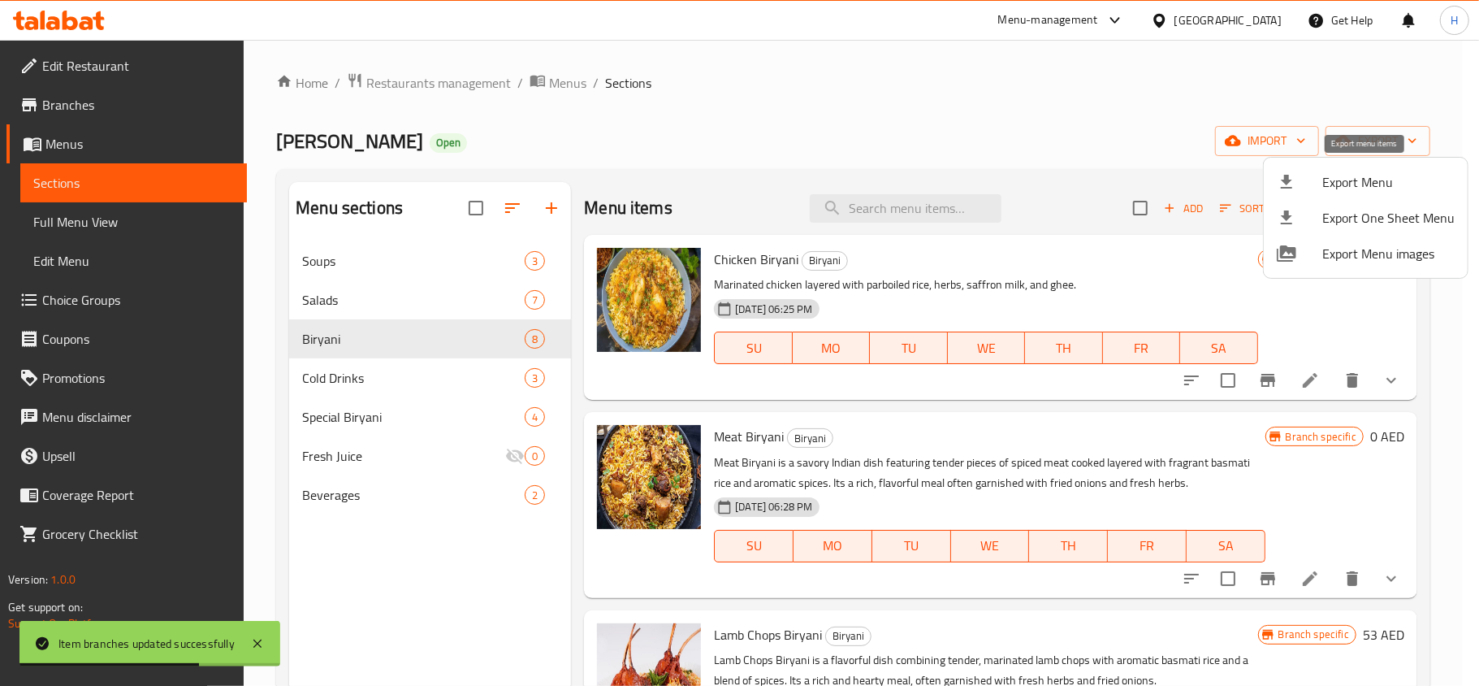
click at [1352, 164] on li "Export Menu" at bounding box center [1366, 182] width 204 height 36
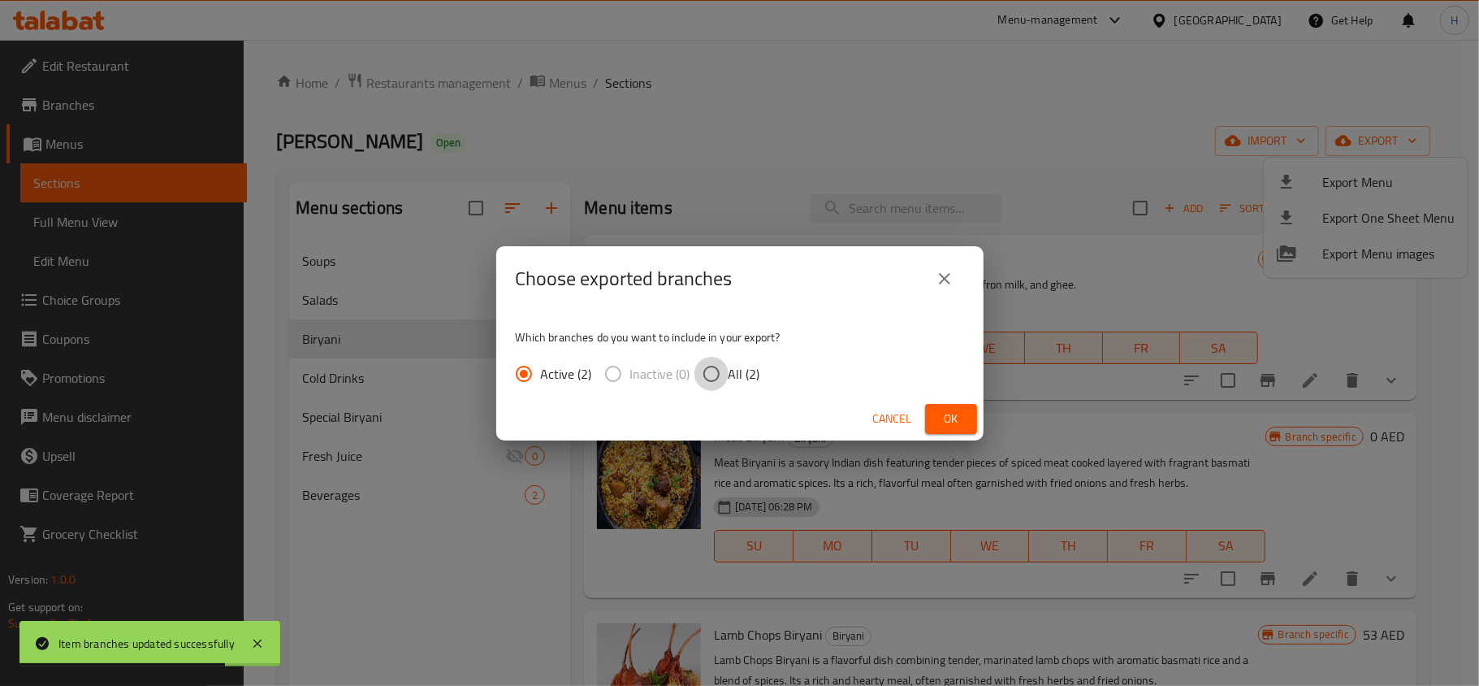
click at [722, 372] on input "All (2)" at bounding box center [712, 374] width 34 height 34
radio input "true"
click at [972, 426] on button "Ok" at bounding box center [951, 419] width 52 height 30
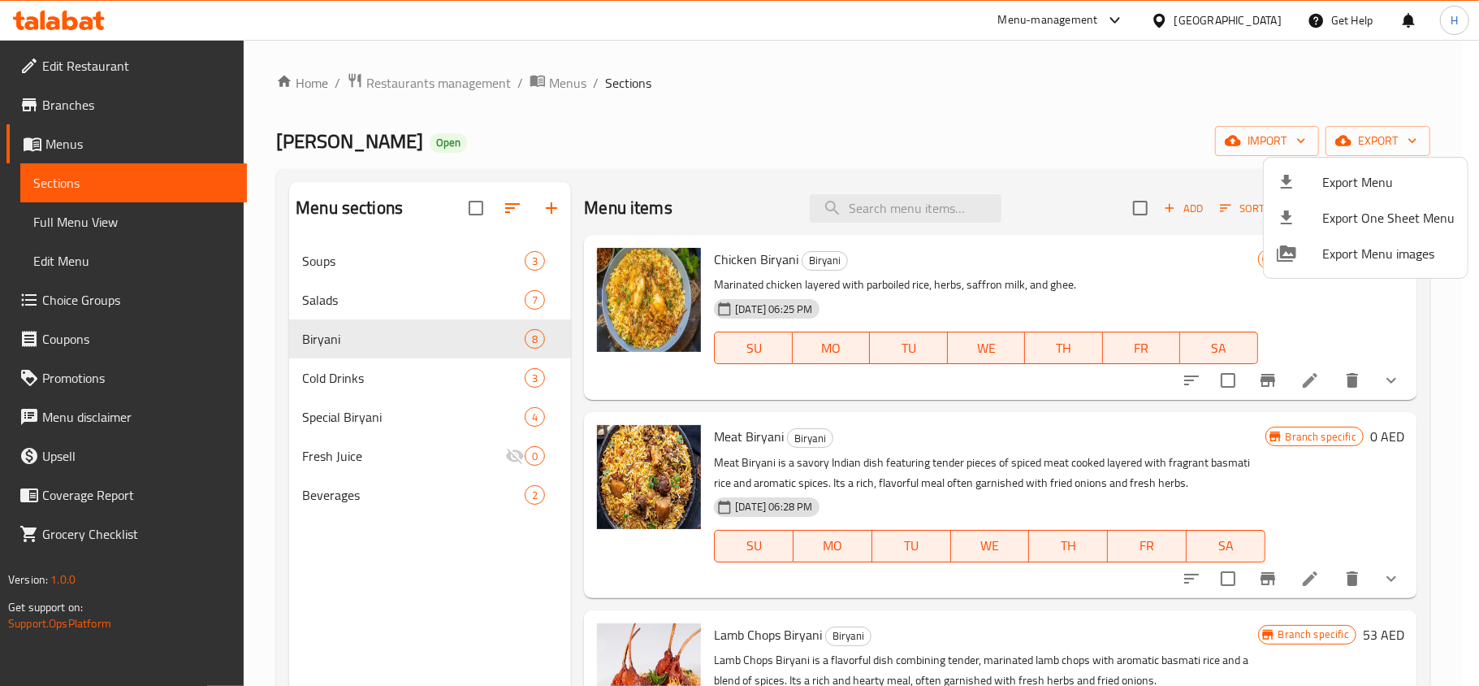
click at [459, 89] on div at bounding box center [739, 343] width 1479 height 686
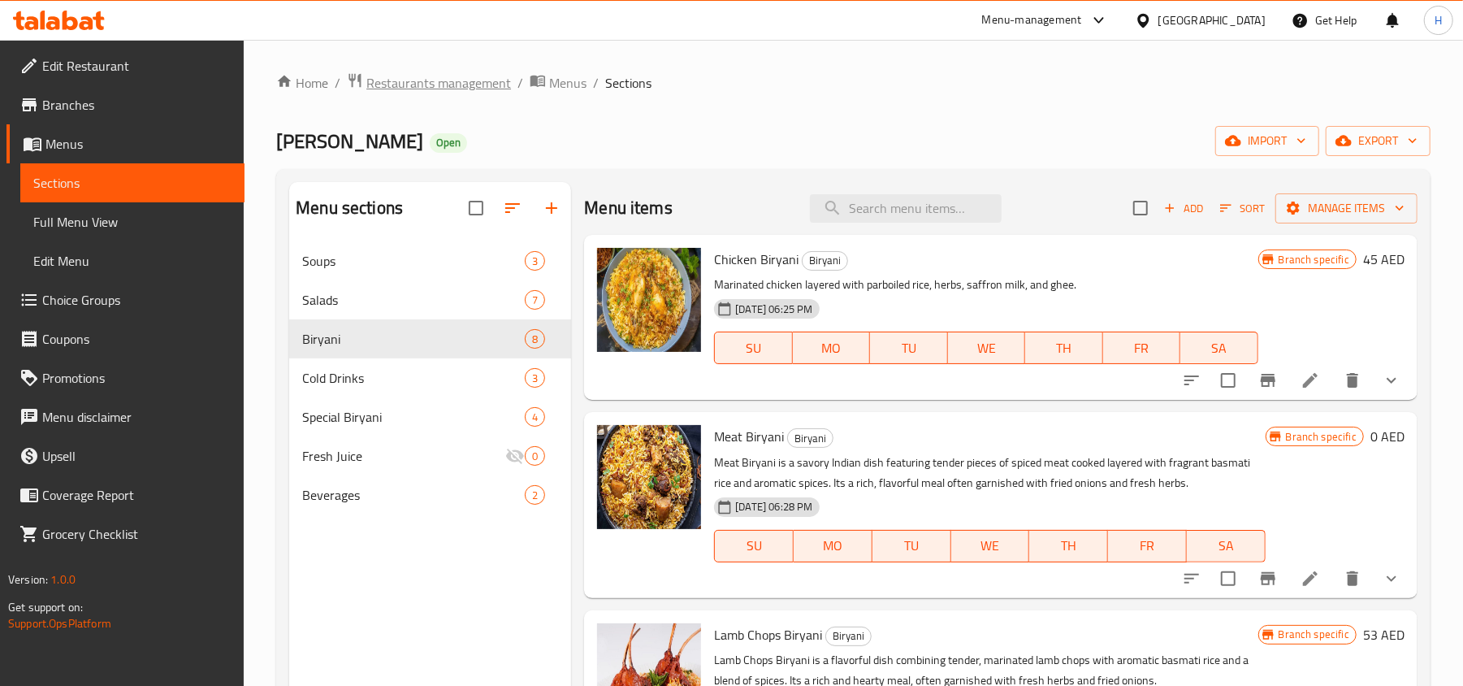
click at [435, 84] on span "Restaurants management" at bounding box center [438, 82] width 145 height 19
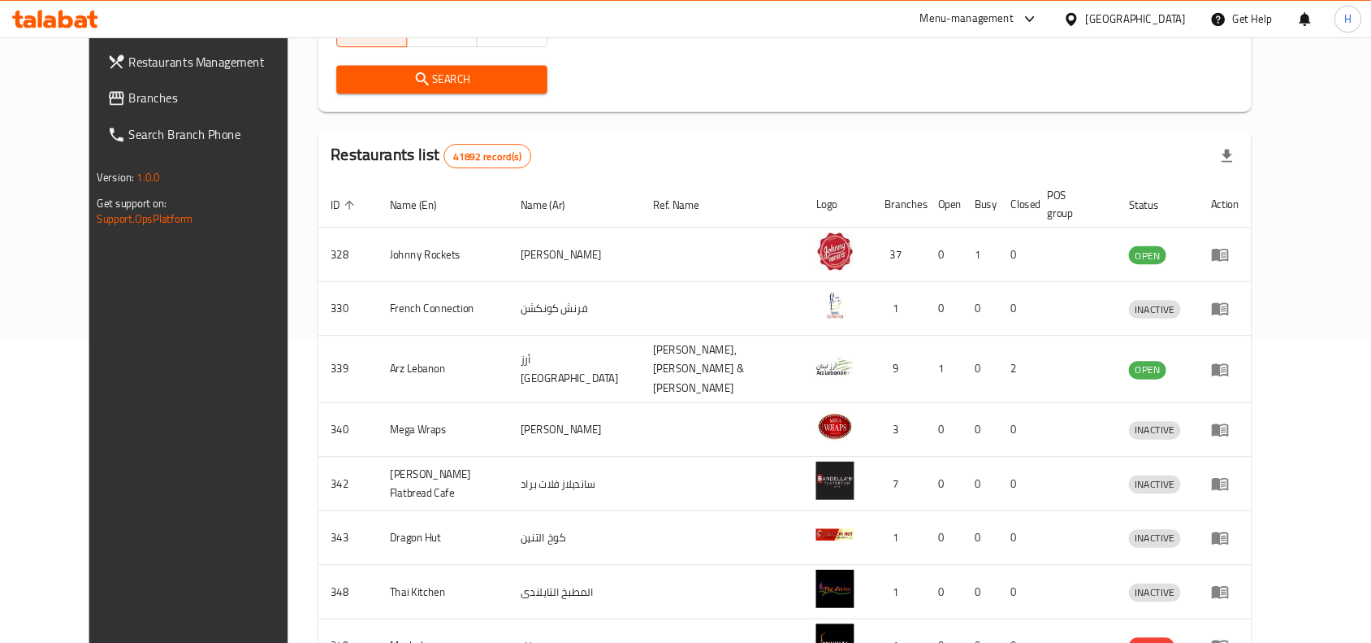
scroll to position [325, 0]
